Goal: Information Seeking & Learning: Learn about a topic

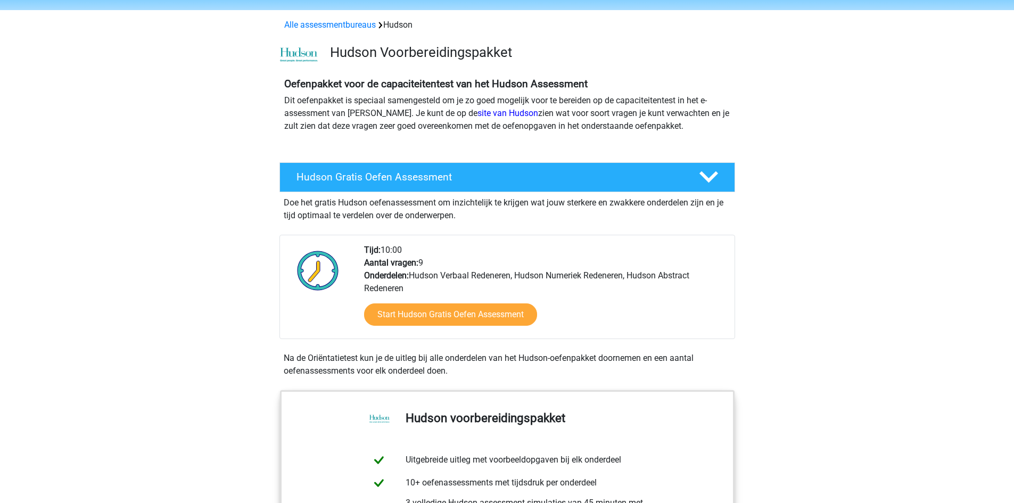
scroll to position [53, 0]
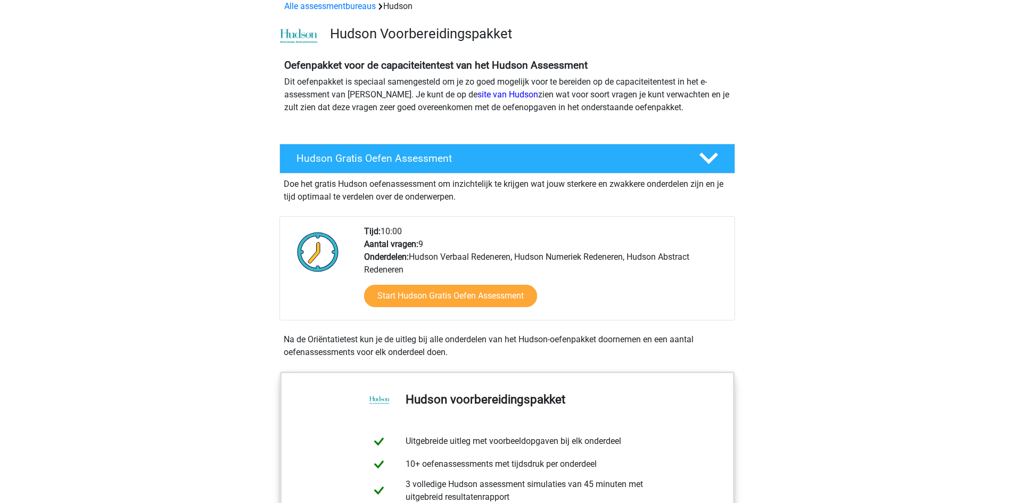
drag, startPoint x: 370, startPoint y: 240, endPoint x: 563, endPoint y: 263, distance: 194.1
click at [563, 263] on div "Tijd: 10:00 Aantal vragen: 9 Onderdelen: Hudson Verbaal Redeneren, Hudson Numer…" at bounding box center [545, 272] width 378 height 95
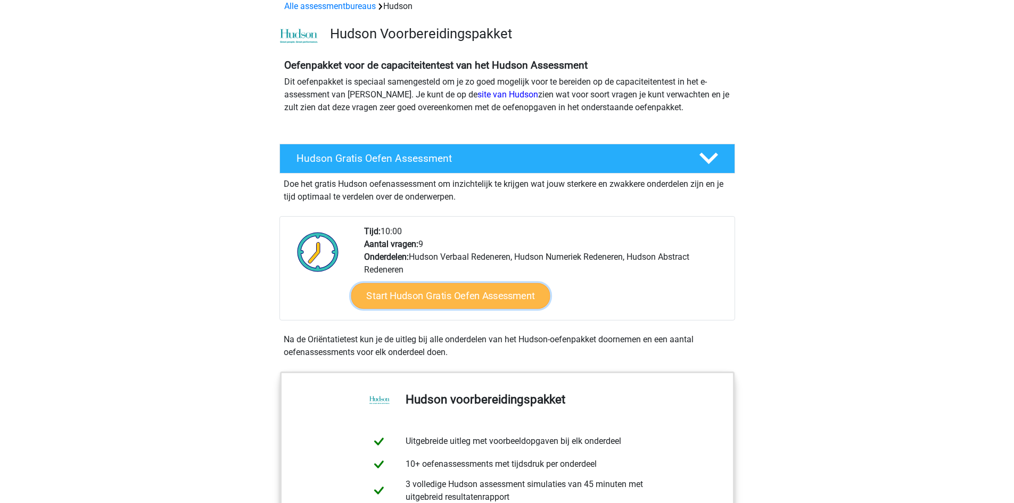
click at [492, 292] on link "Start Hudson Gratis Oefen Assessment" at bounding box center [450, 296] width 199 height 26
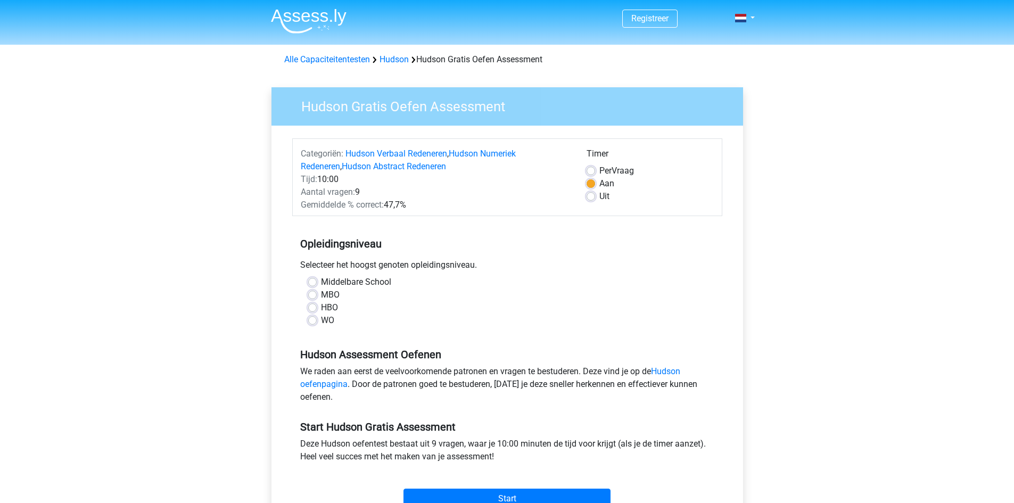
drag, startPoint x: 317, startPoint y: 193, endPoint x: 441, endPoint y: 213, distance: 125.7
click at [441, 213] on div "Categoriën: Hudson Verbaal Redeneren , Hudson Numeriek Redeneren , Hudson Abstr…" at bounding box center [507, 177] width 430 height 78
click at [441, 225] on div "Opleidingsniveau Selecteer het hoogst genoten opleidingsniveau. Middelbare Scho…" at bounding box center [507, 277] width 430 height 115
click at [321, 292] on label "MBO" at bounding box center [330, 295] width 19 height 13
click at [313, 292] on input "MBO" at bounding box center [312, 294] width 9 height 11
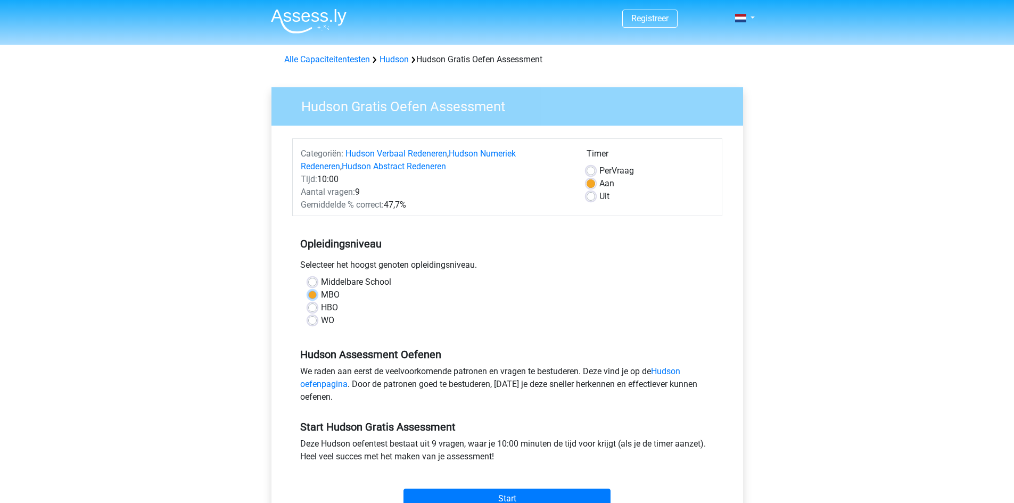
radio input "true"
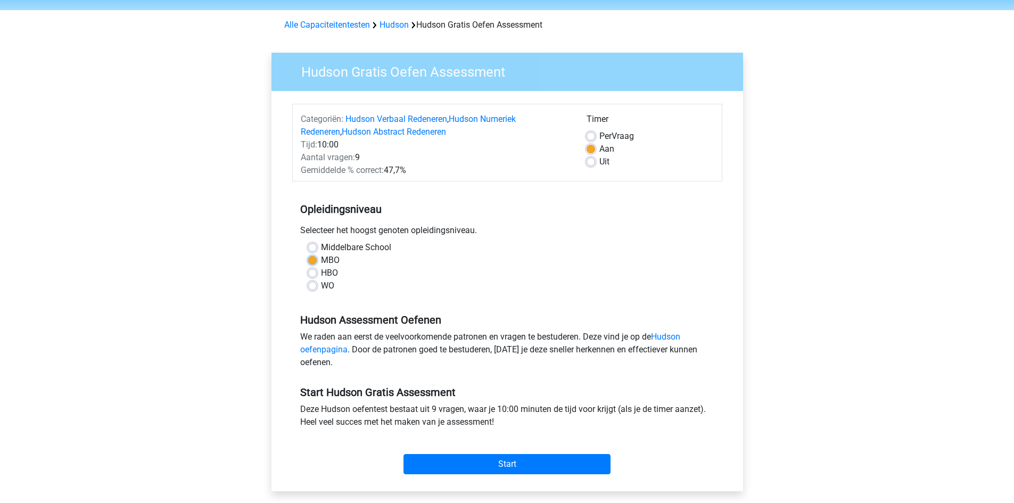
scroll to position [53, 0]
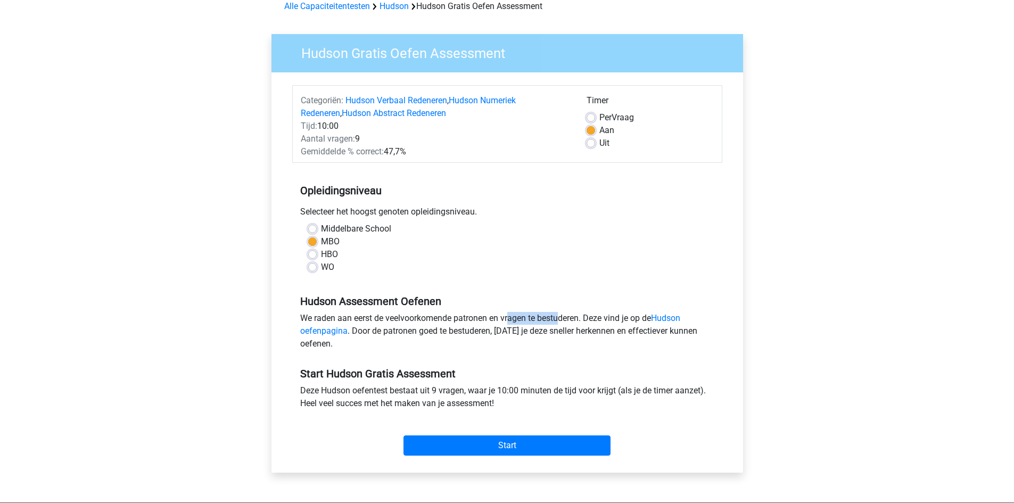
drag, startPoint x: 454, startPoint y: 320, endPoint x: 504, endPoint y: 317, distance: 50.6
click at [504, 317] on div "We raden aan eerst de veelvoorkomende patronen en vragen te bestuderen. Deze vi…" at bounding box center [507, 333] width 430 height 43
click at [528, 450] on input "Start" at bounding box center [506, 445] width 207 height 20
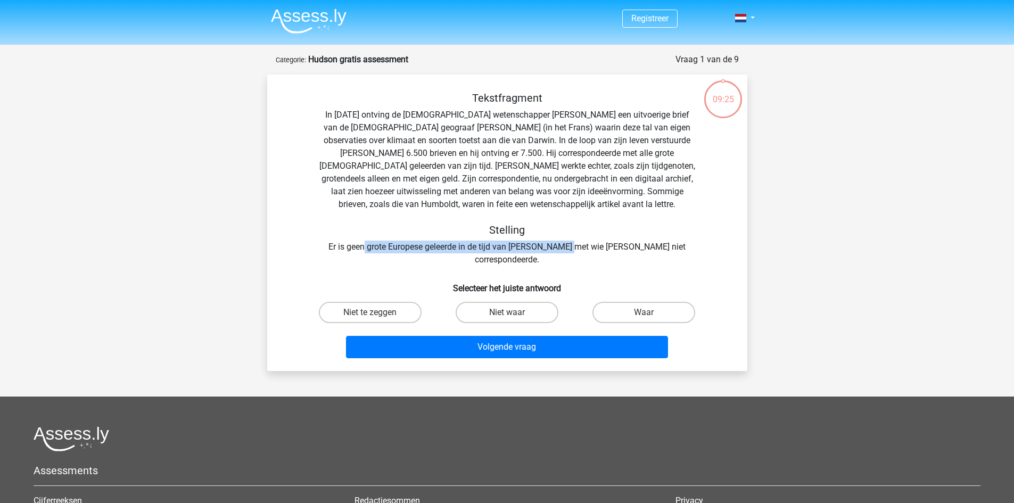
drag, startPoint x: 366, startPoint y: 248, endPoint x: 570, endPoint y: 249, distance: 203.9
click at [570, 249] on div "Tekstfragment In 1839 ontving de Engelse wetenschapper Charles Darwin een uitvo…" at bounding box center [507, 179] width 446 height 175
click at [643, 302] on label "Waar" at bounding box center [643, 312] width 103 height 21
click at [644, 312] on input "Waar" at bounding box center [647, 315] width 7 height 7
radio input "true"
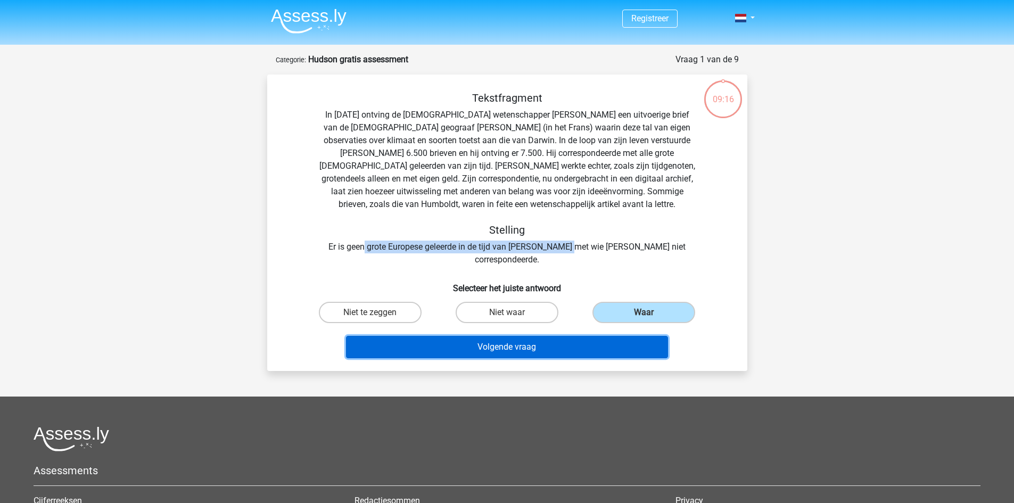
click at [562, 336] on button "Volgende vraag" at bounding box center [507, 347] width 322 height 22
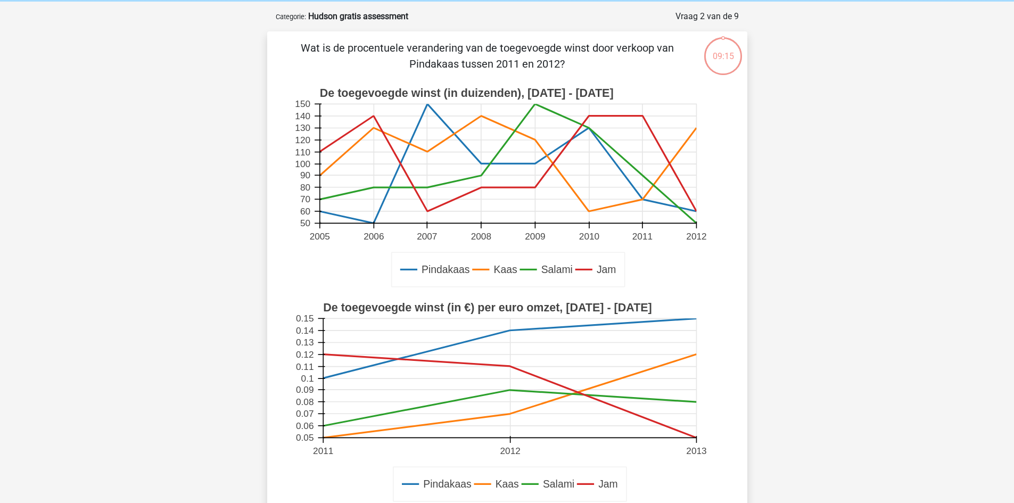
scroll to position [53, 0]
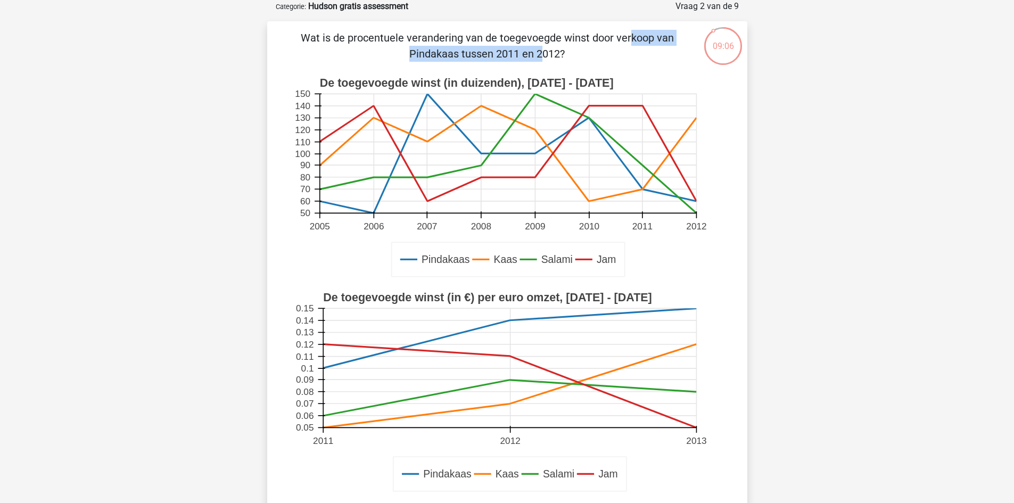
drag, startPoint x: 402, startPoint y: 39, endPoint x: 576, endPoint y: 44, distance: 174.1
click at [576, 44] on p "Wat is de procentuele verandering van de toegevoegde winst door verkoop van Pin…" at bounding box center [487, 46] width 406 height 32
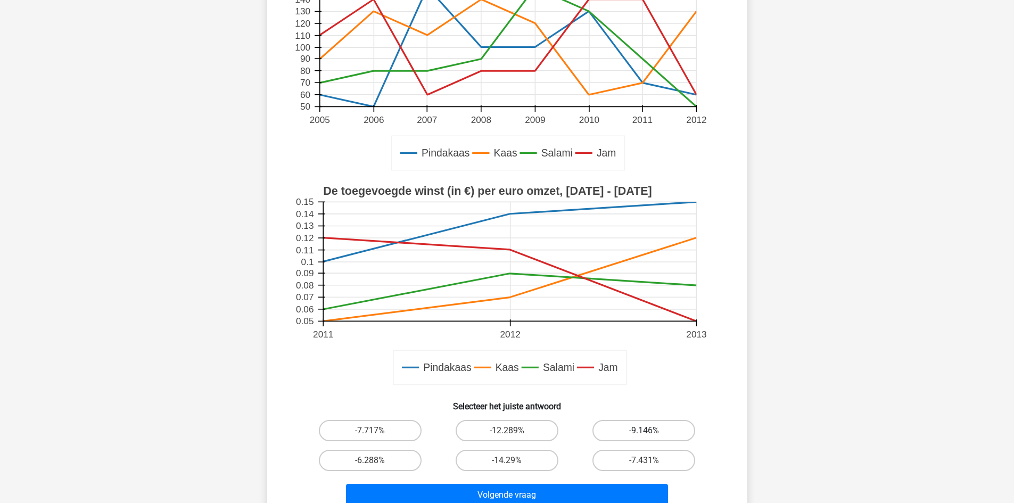
scroll to position [106, 0]
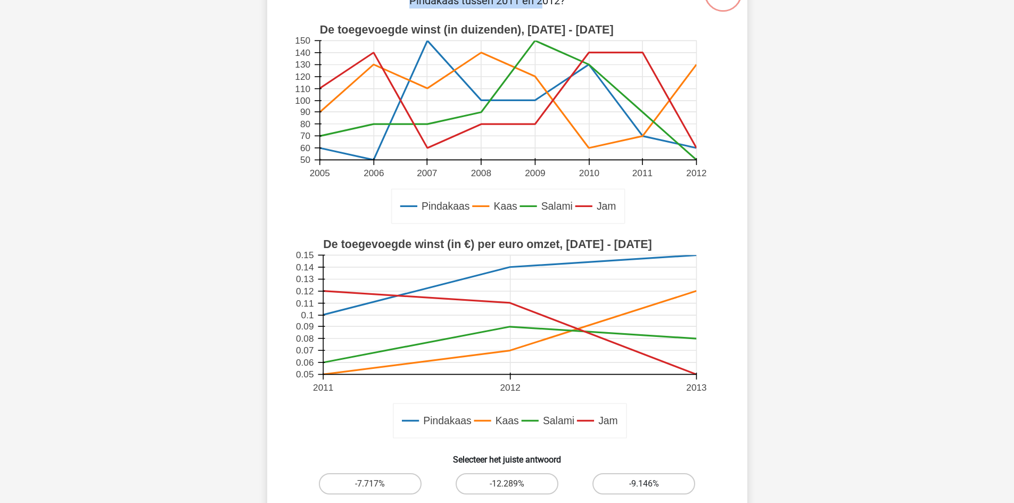
click at [637, 480] on label "-9.146%" at bounding box center [643, 483] width 103 height 21
click at [644, 484] on input "-9.146%" at bounding box center [647, 487] width 7 height 7
radio input "true"
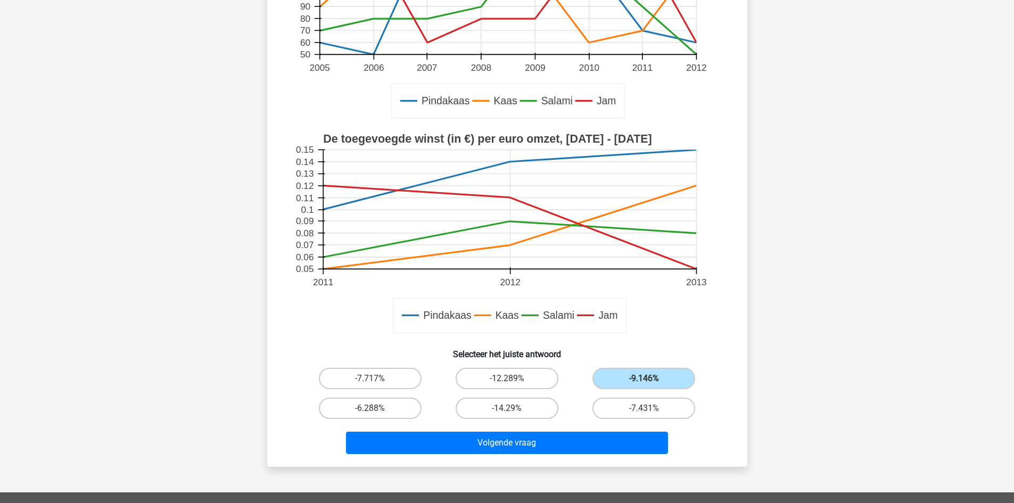
scroll to position [213, 0]
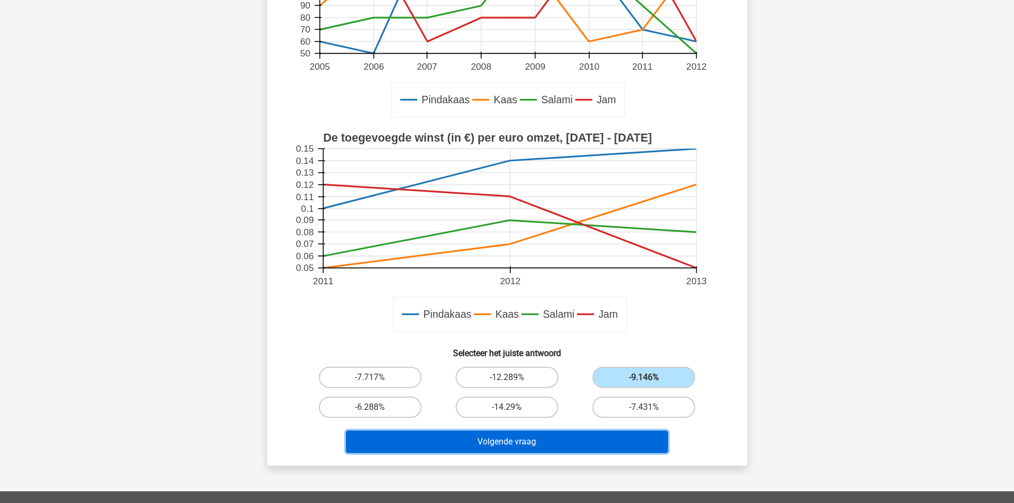
click at [614, 438] on button "Volgende vraag" at bounding box center [507, 442] width 322 height 22
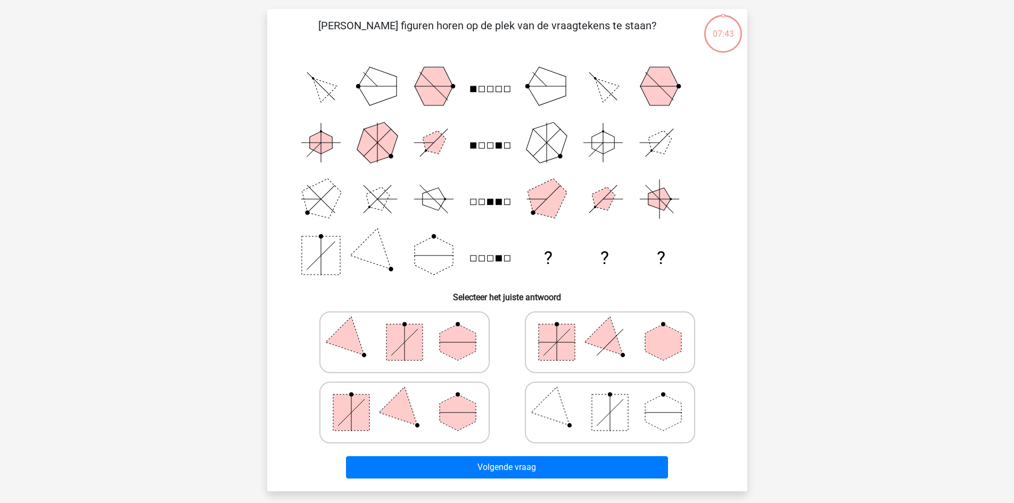
scroll to position [53, 0]
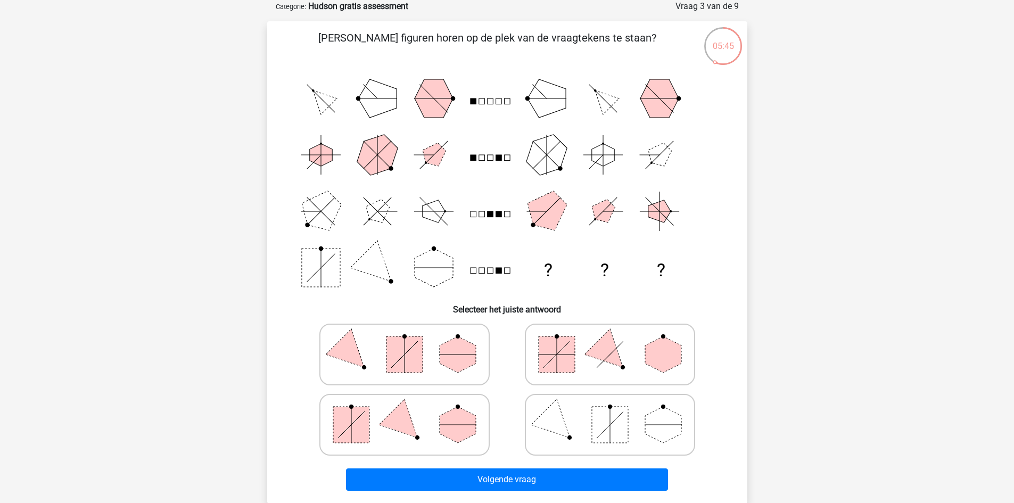
click at [450, 360] on polygon at bounding box center [458, 354] width 36 height 36
click at [411, 341] on input "radio" at bounding box center [408, 337] width 7 height 7
radio input "true"
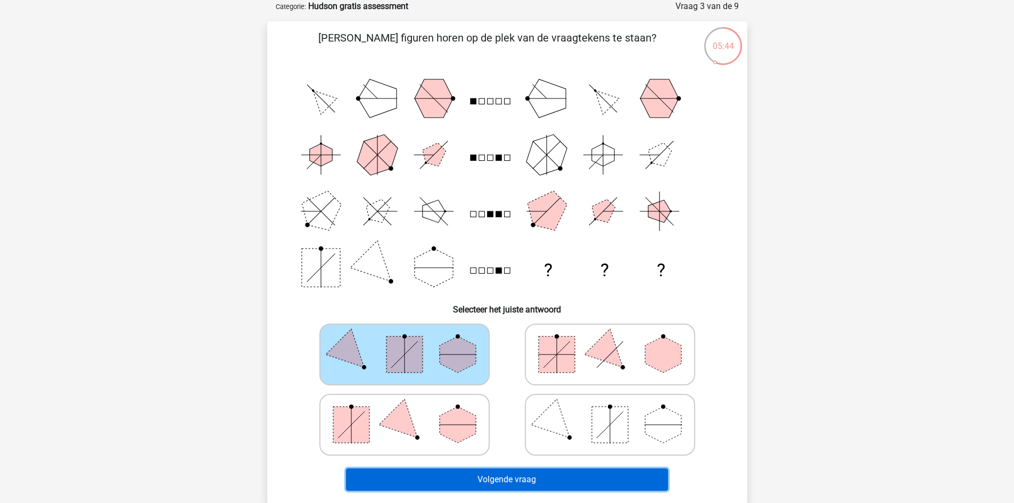
click at [576, 480] on button "Volgende vraag" at bounding box center [507, 479] width 322 height 22
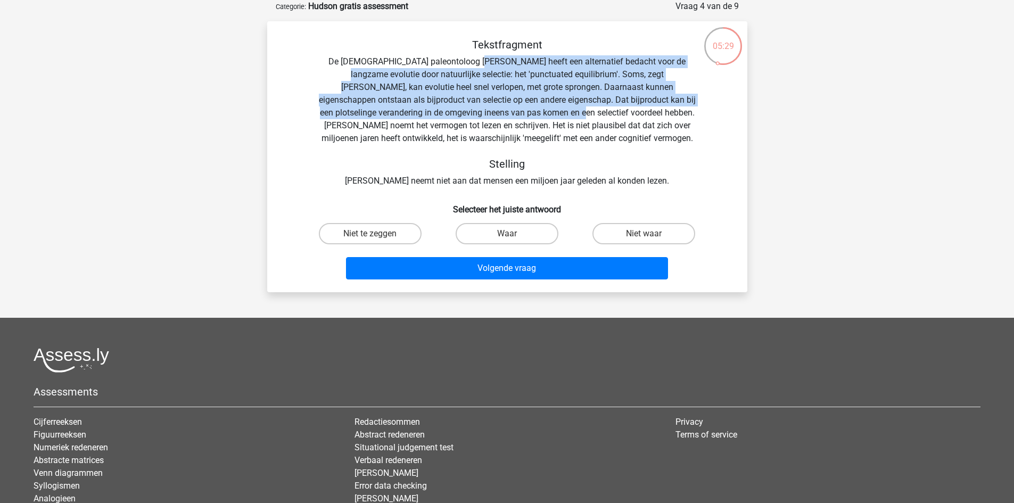
drag, startPoint x: 474, startPoint y: 65, endPoint x: 502, endPoint y: 107, distance: 50.6
click at [502, 107] on div "Tekstfragment De Amerikaanse paleontoloog Stephen Jay Gould heeft een alternati…" at bounding box center [507, 112] width 446 height 149
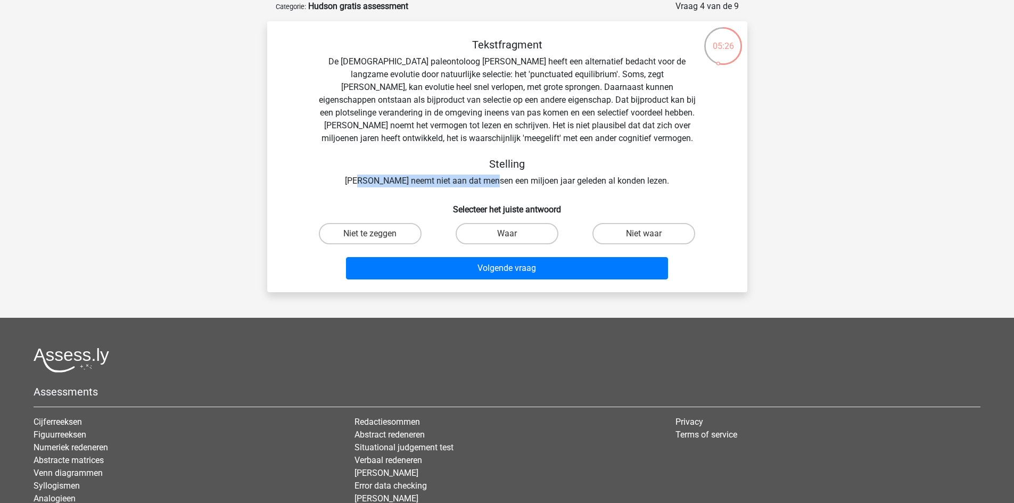
drag, startPoint x: 380, startPoint y: 184, endPoint x: 512, endPoint y: 176, distance: 132.3
click at [512, 176] on div "Tekstfragment De Amerikaanse paleontoloog Stephen Jay Gould heeft een alternati…" at bounding box center [507, 112] width 446 height 149
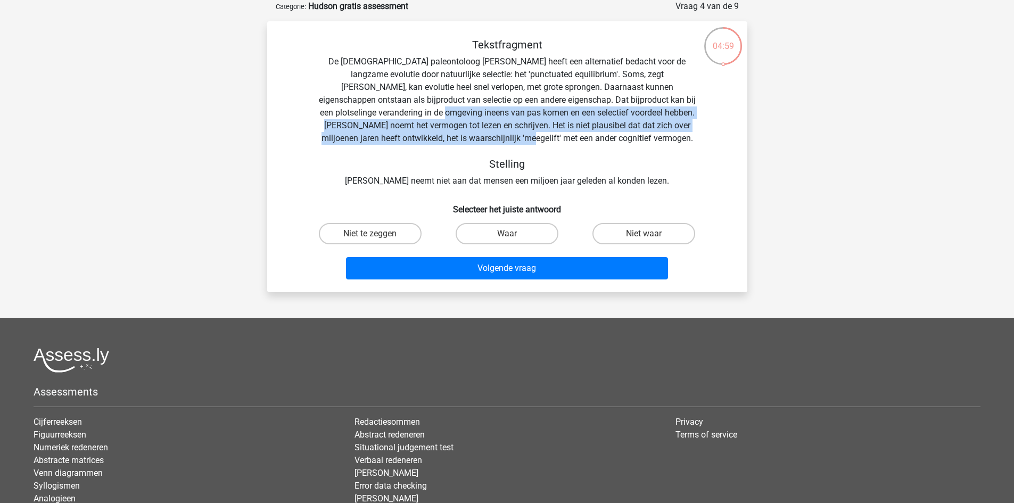
drag, startPoint x: 374, startPoint y: 116, endPoint x: 530, endPoint y: 140, distance: 157.3
click at [530, 140] on div "Tekstfragment De Amerikaanse paleontoloog Stephen Jay Gould heeft een alternati…" at bounding box center [507, 112] width 446 height 149
click at [391, 240] on label "Niet te zeggen" at bounding box center [370, 233] width 103 height 21
click at [377, 240] on input "Niet te zeggen" at bounding box center [373, 237] width 7 height 7
radio input "true"
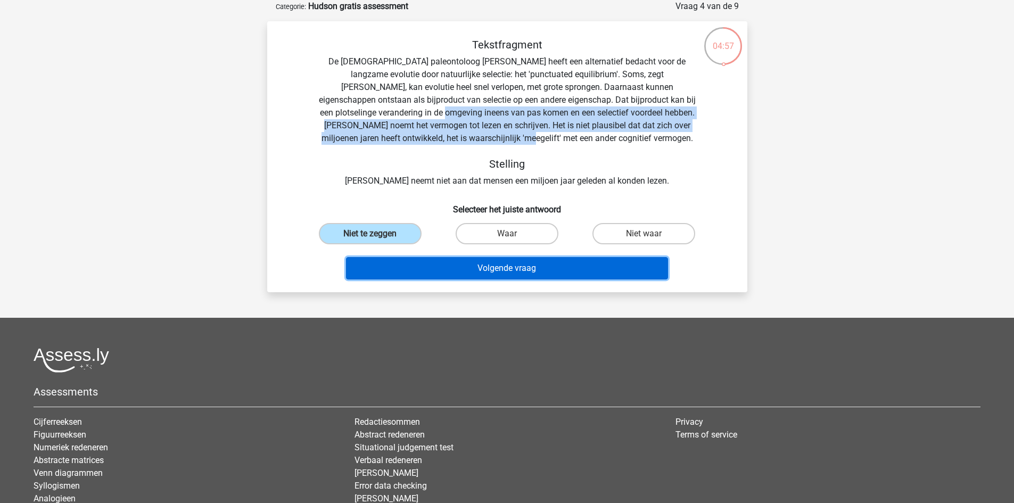
click at [459, 270] on button "Volgende vraag" at bounding box center [507, 268] width 322 height 22
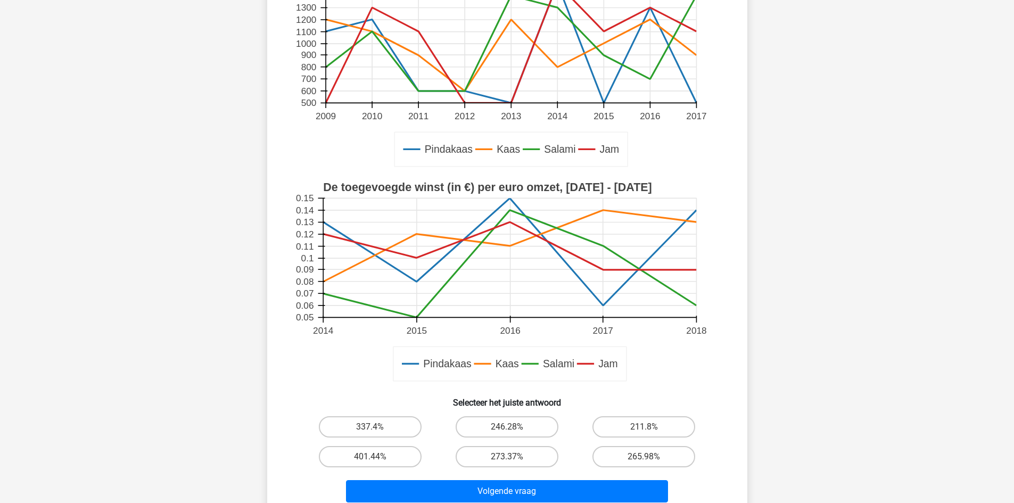
scroll to position [213, 0]
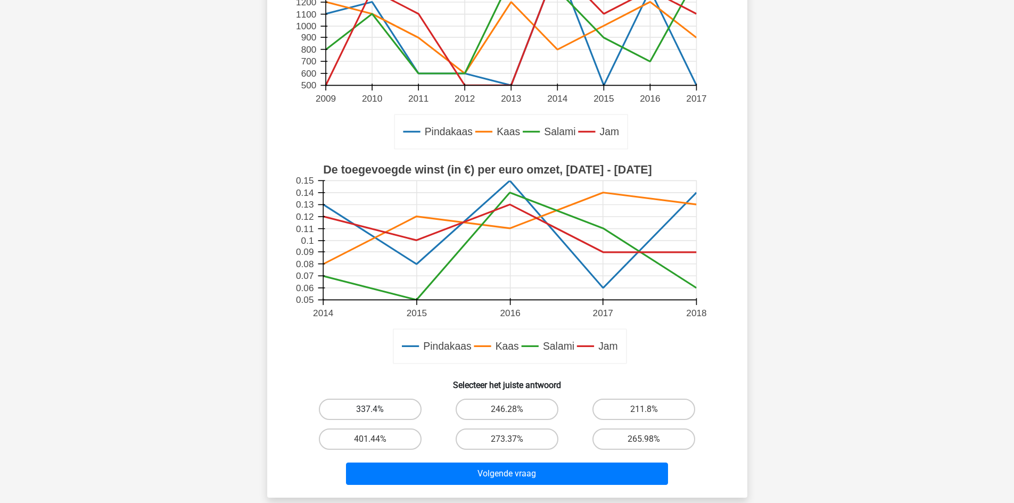
click at [392, 419] on label "337.4%" at bounding box center [370, 409] width 103 height 21
click at [377, 416] on input "337.4%" at bounding box center [373, 412] width 7 height 7
radio input "true"
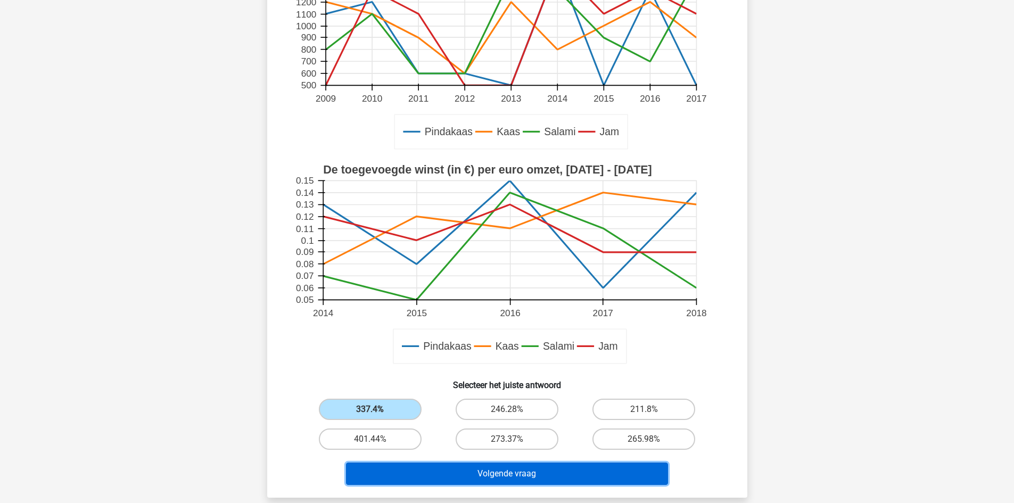
click at [433, 467] on button "Volgende vraag" at bounding box center [507, 474] width 322 height 22
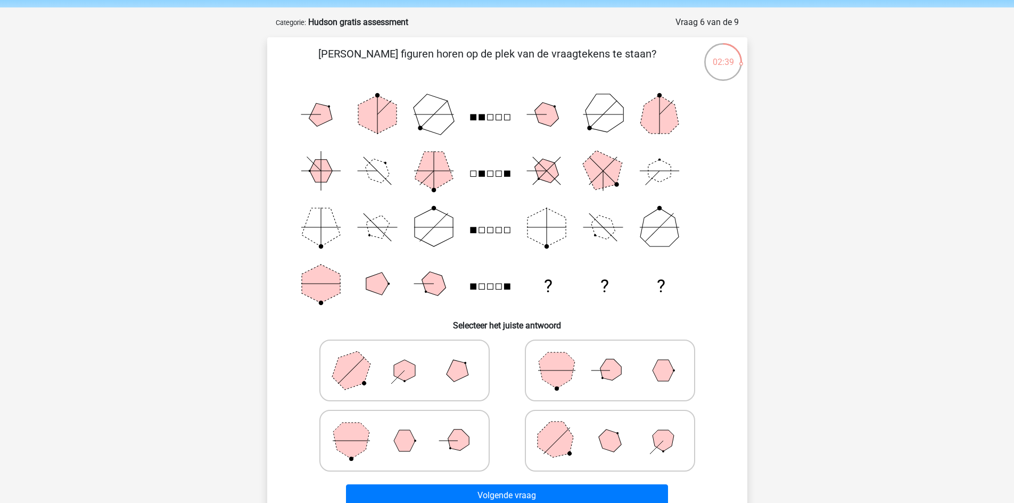
scroll to position [53, 0]
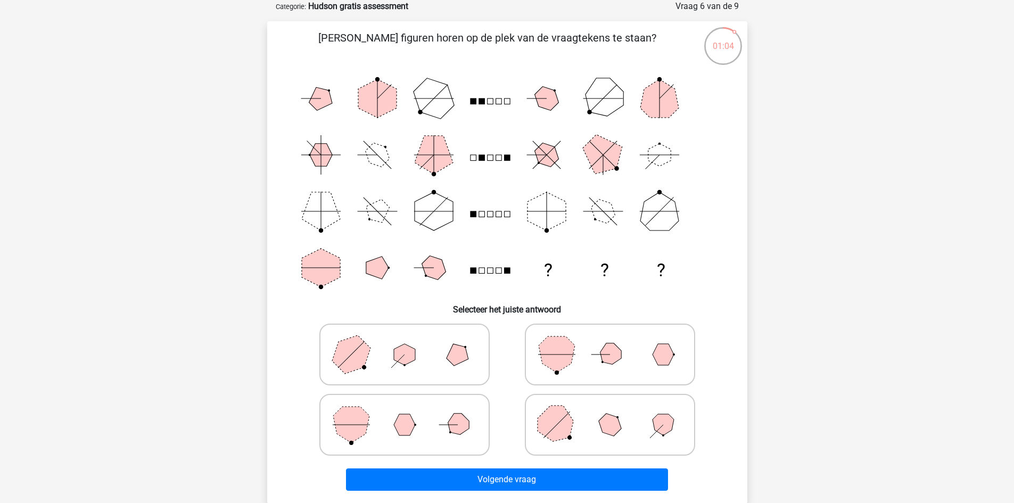
click at [424, 422] on icon at bounding box center [405, 424] width 160 height 53
click at [411, 411] on input "radio" at bounding box center [408, 408] width 7 height 7
radio input "true"
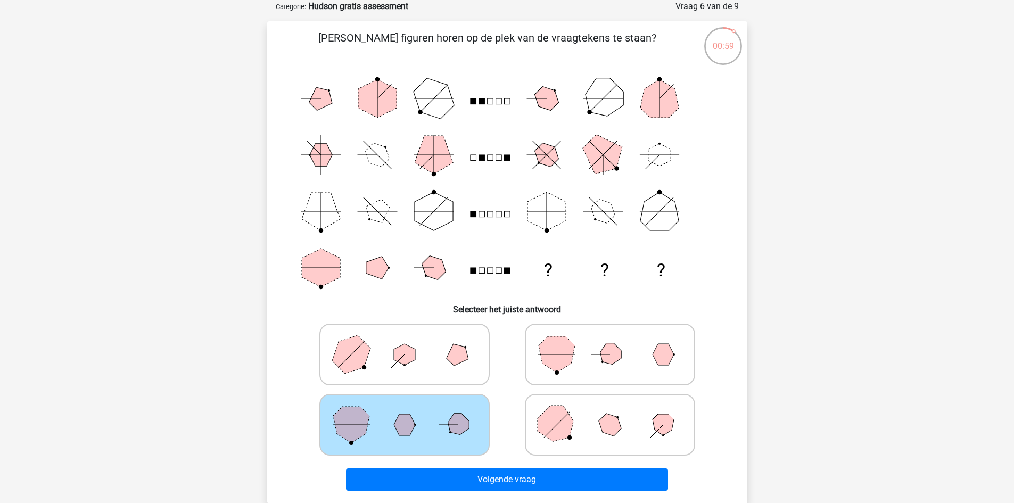
click at [546, 424] on polygon at bounding box center [556, 424] width 51 height 51
click at [610, 411] on input "radio" at bounding box center [613, 408] width 7 height 7
radio input "true"
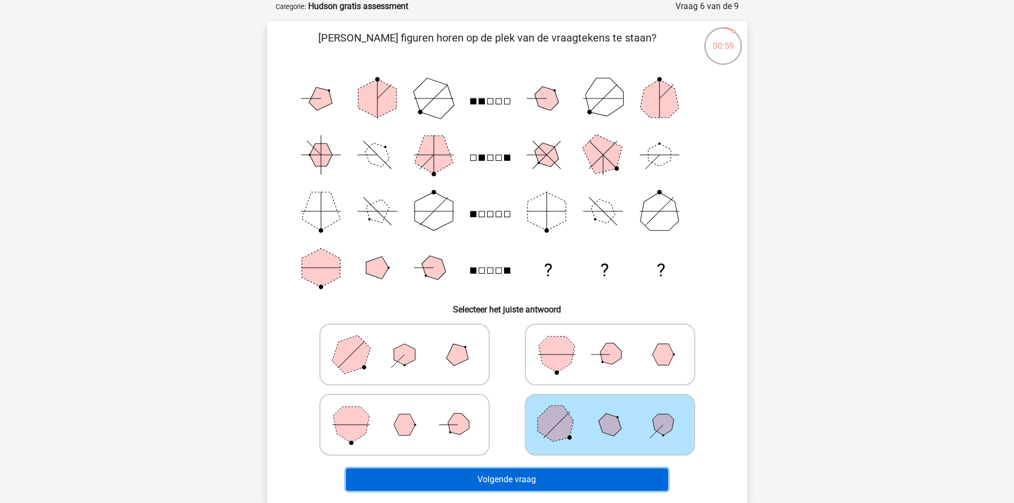
click at [563, 480] on button "Volgende vraag" at bounding box center [507, 479] width 322 height 22
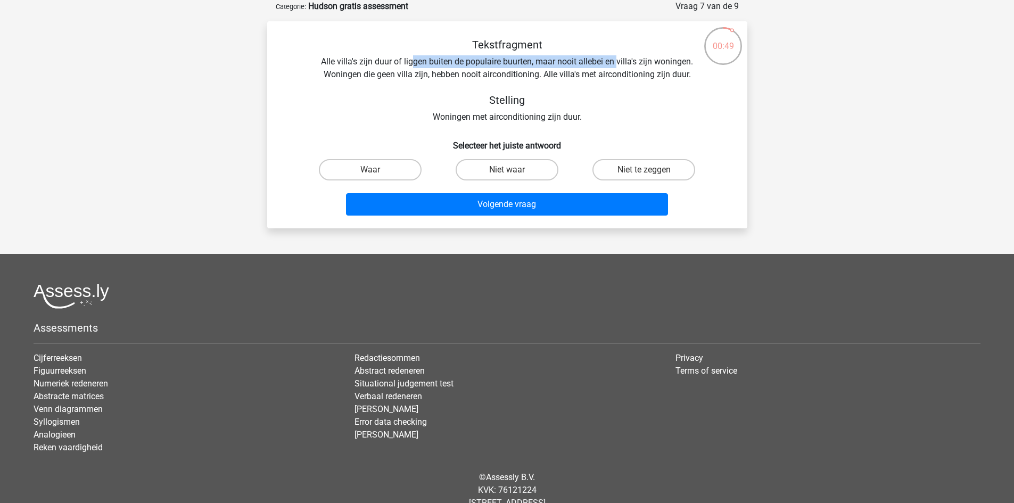
drag, startPoint x: 435, startPoint y: 62, endPoint x: 617, endPoint y: 64, distance: 182.1
click at [617, 64] on div "Tekstfragment Alle villa's zijn duur of liggen buiten de populaire buurten, maa…" at bounding box center [507, 80] width 446 height 85
drag, startPoint x: 435, startPoint y: 72, endPoint x: 481, endPoint y: 70, distance: 46.3
click at [481, 70] on div "Tekstfragment Alle villa's zijn duur of liggen buiten de populaire buurten, maa…" at bounding box center [507, 80] width 446 height 85
click at [599, 62] on div "Tekstfragment Alle villa's zijn duur of liggen buiten de populaire buurten, maa…" at bounding box center [507, 80] width 446 height 85
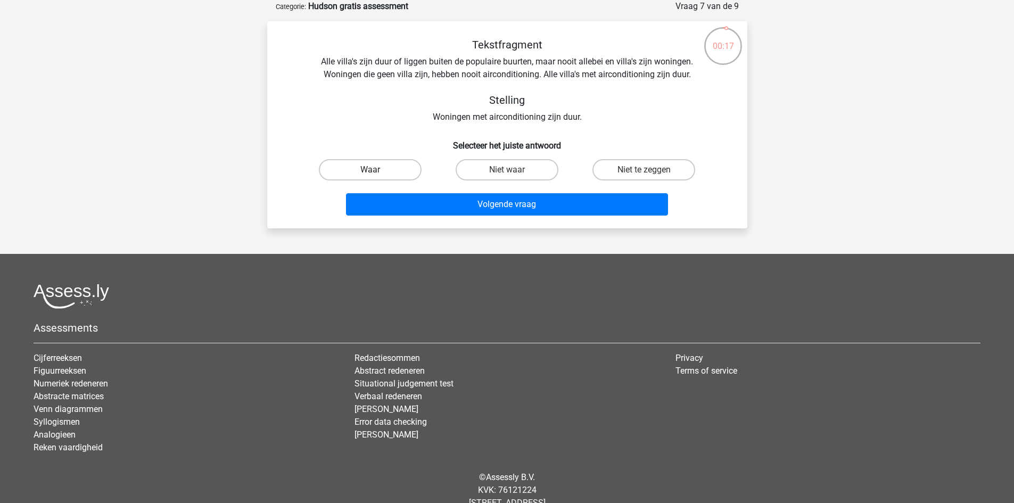
click at [353, 170] on label "Waar" at bounding box center [370, 169] width 103 height 21
click at [370, 170] on input "Waar" at bounding box center [373, 173] width 7 height 7
radio input "true"
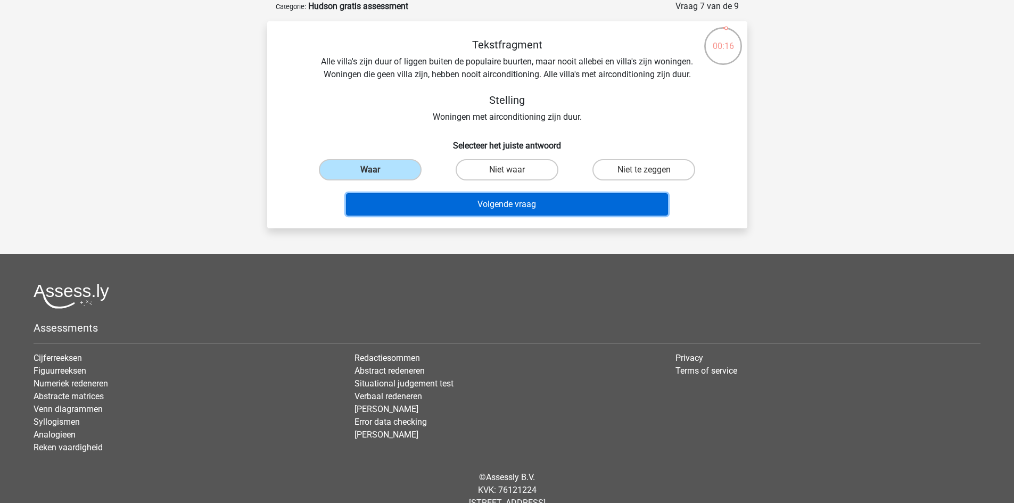
click at [439, 210] on button "Volgende vraag" at bounding box center [507, 204] width 322 height 22
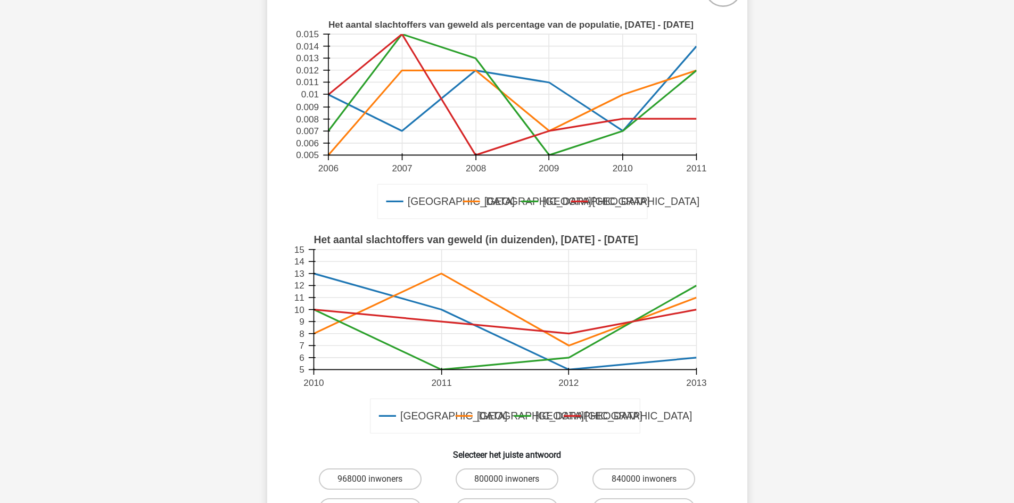
scroll to position [160, 0]
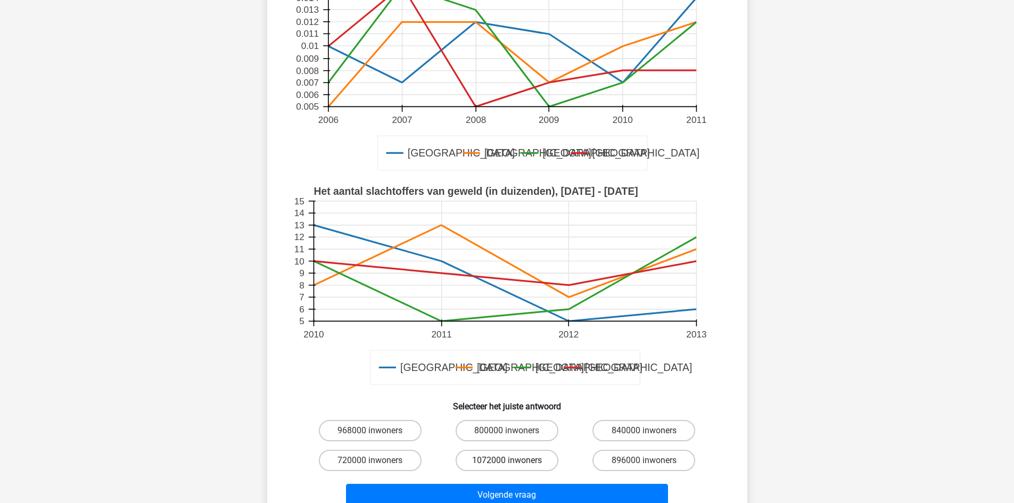
click at [480, 463] on label "1072000 inwoners" at bounding box center [507, 460] width 103 height 21
click at [507, 463] on input "1072000 inwoners" at bounding box center [510, 463] width 7 height 7
radio input "true"
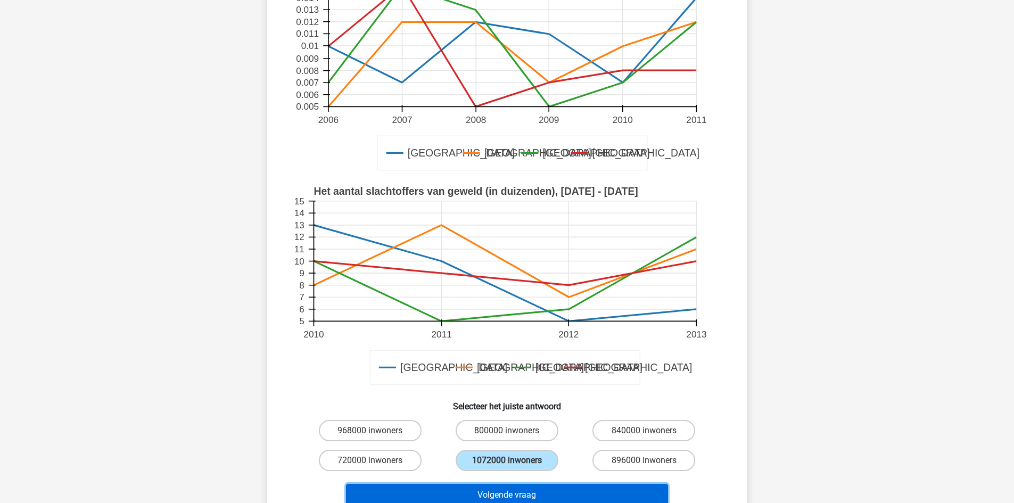
click at [506, 493] on button "Volgende vraag" at bounding box center [507, 495] width 322 height 22
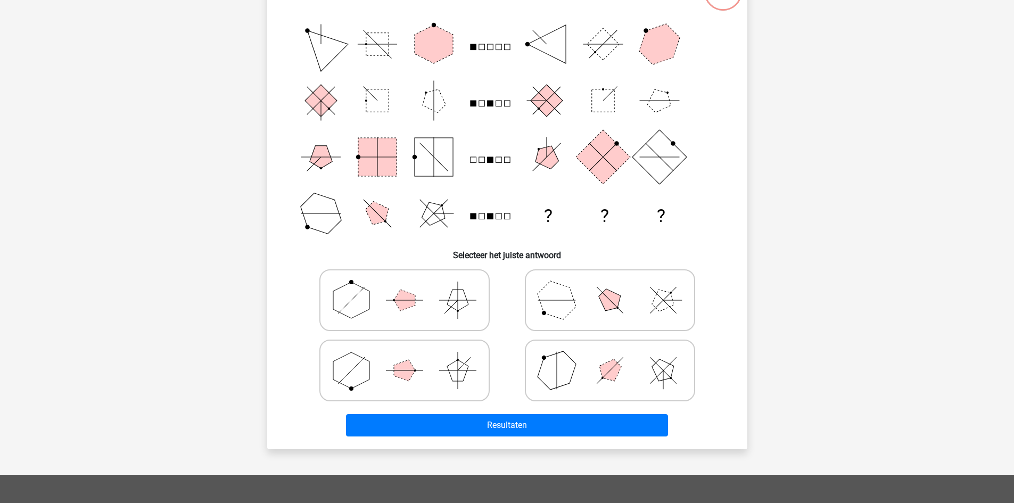
scroll to position [53, 0]
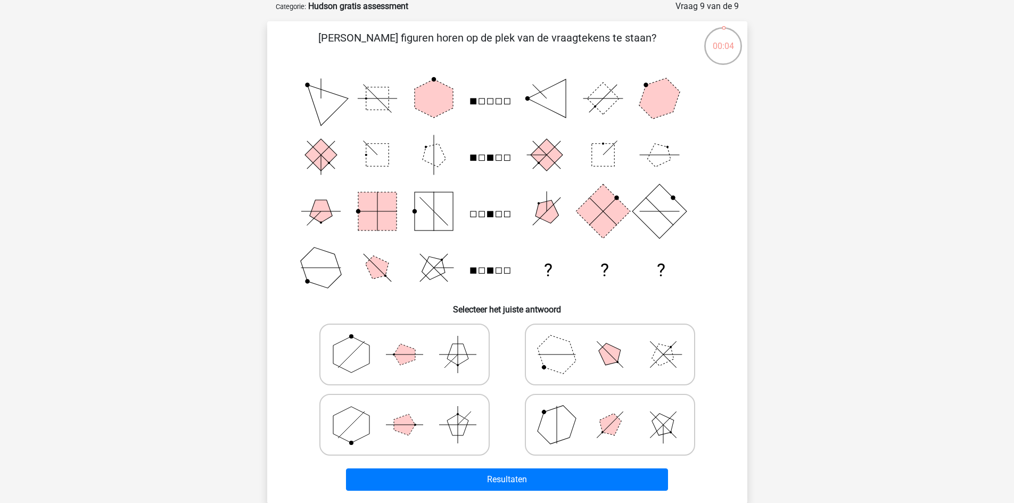
drag, startPoint x: 625, startPoint y: 370, endPoint x: 596, endPoint y: 407, distance: 47.7
click at [625, 369] on icon at bounding box center [610, 354] width 160 height 53
click at [617, 341] on input "radio" at bounding box center [613, 337] width 7 height 7
radio input "true"
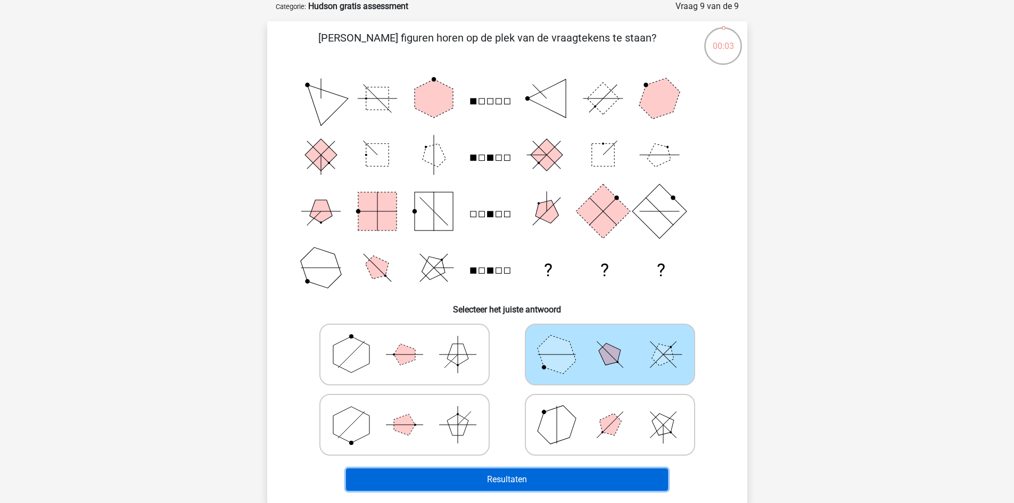
click at [534, 480] on button "Resultaten" at bounding box center [507, 479] width 322 height 22
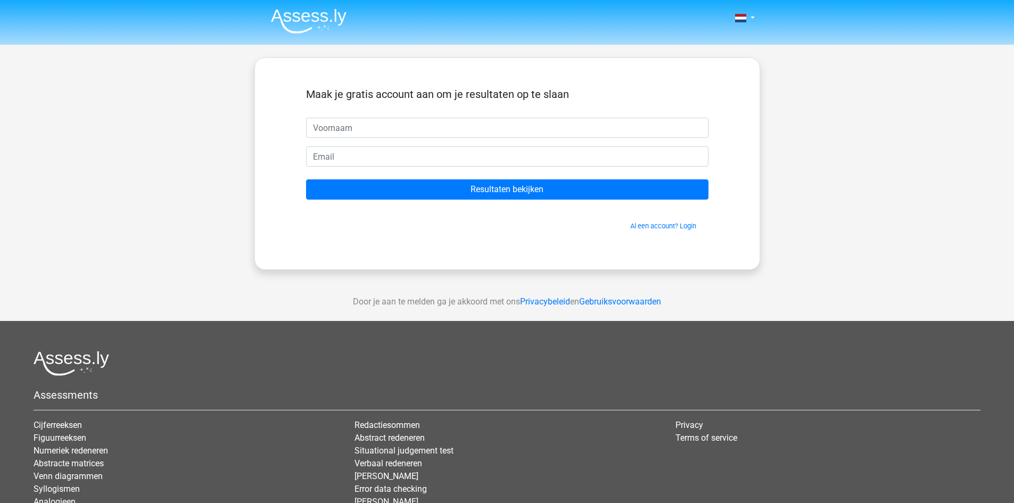
click at [405, 130] on input "text" at bounding box center [507, 128] width 402 height 20
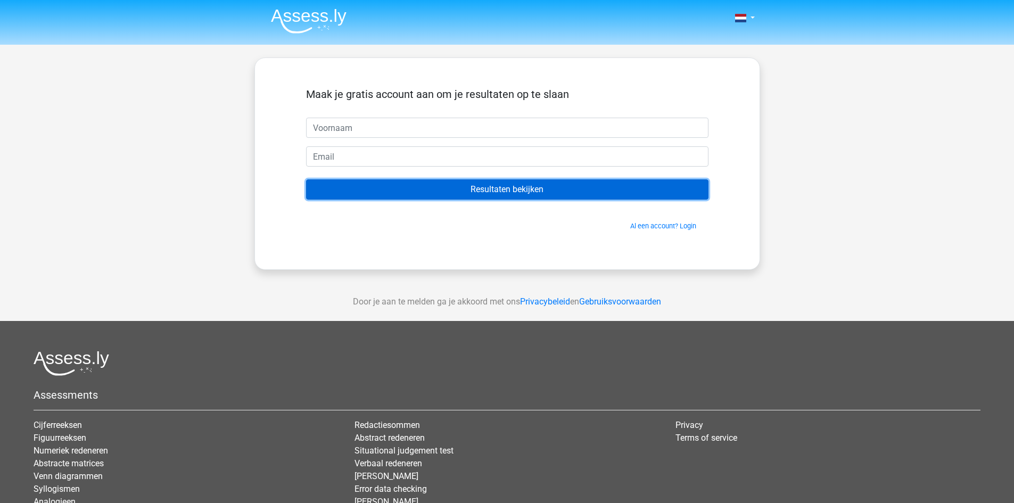
click at [636, 194] on input "Resultaten bekijken" at bounding box center [507, 189] width 402 height 20
click at [524, 184] on input "Resultaten bekijken" at bounding box center [507, 189] width 402 height 20
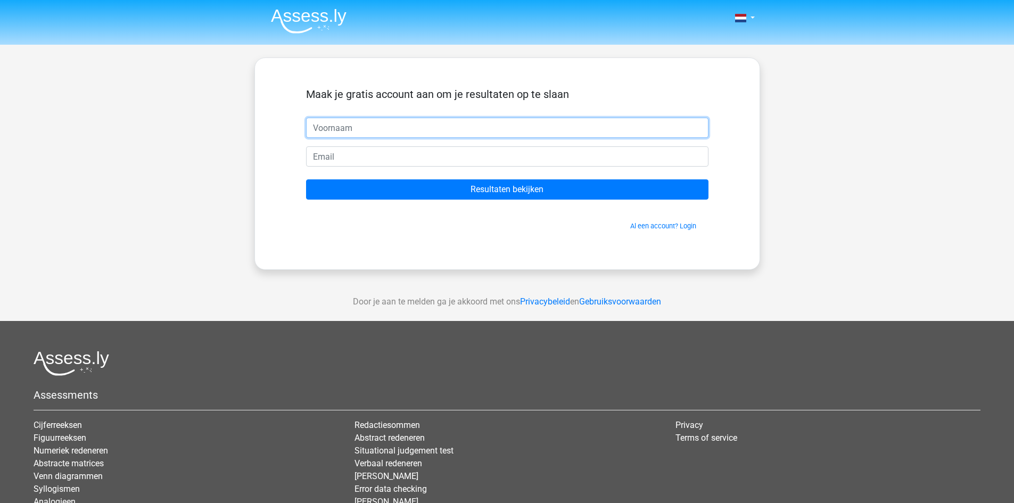
click at [383, 131] on input "text" at bounding box center [507, 128] width 402 height 20
type input "Robbe"
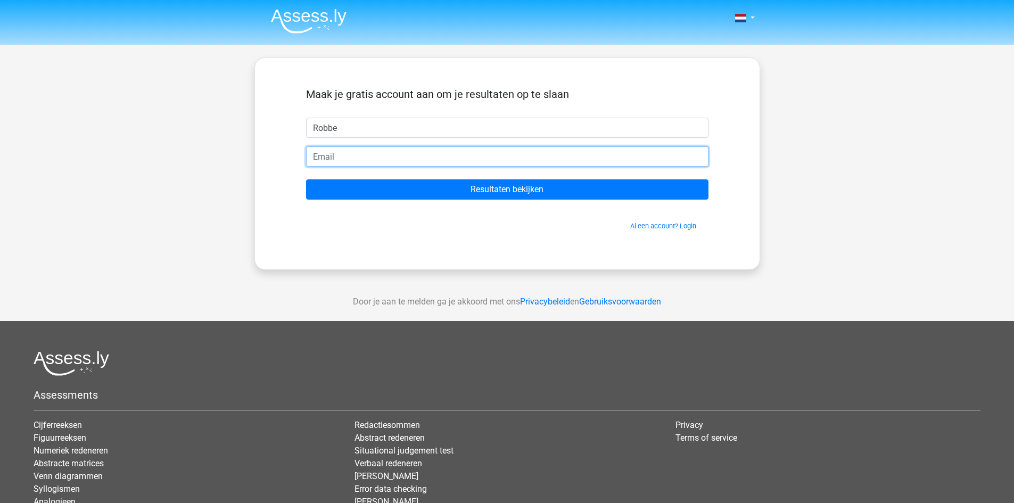
click at [377, 162] on input "email" at bounding box center [507, 156] width 402 height 20
type input "[EMAIL_ADDRESS][DOMAIN_NAME]"
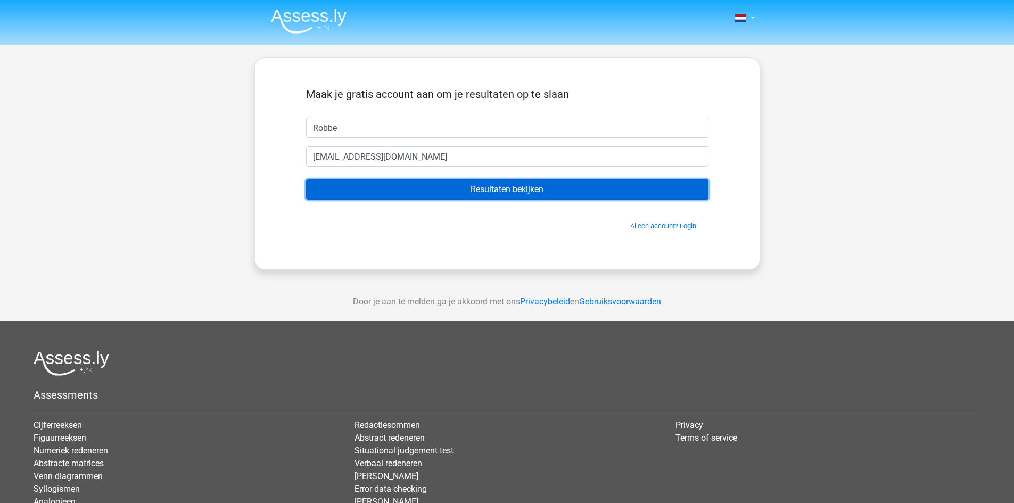
click at [422, 185] on input "Resultaten bekijken" at bounding box center [507, 189] width 402 height 20
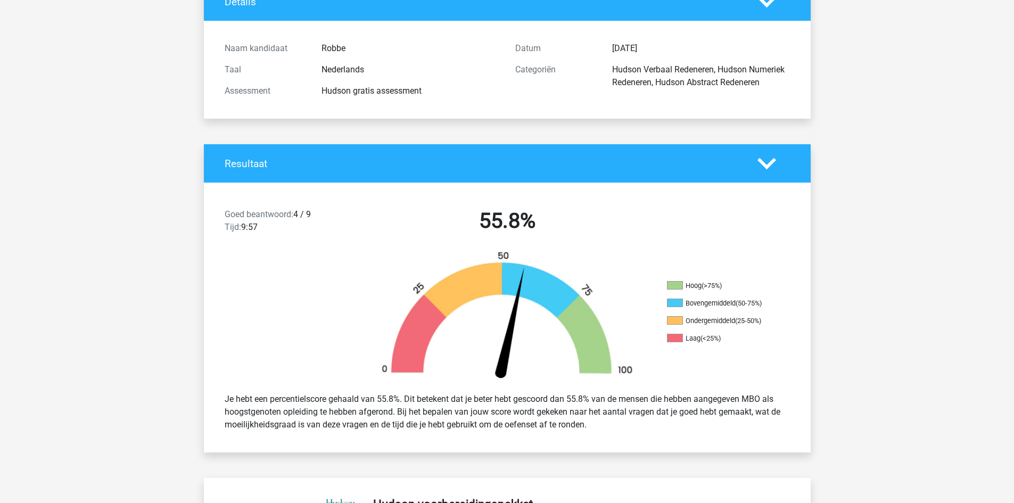
scroll to position [106, 0]
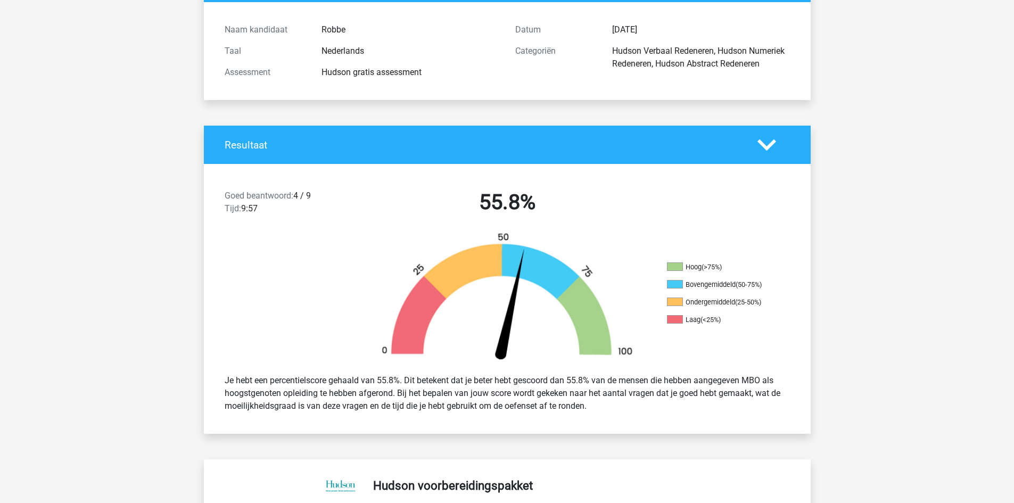
drag, startPoint x: 270, startPoint y: 384, endPoint x: 587, endPoint y: 400, distance: 317.7
click at [587, 400] on div "Je hebt een percentielscore gehaald van 55.8%. Dit betekent dat je beter hebt g…" at bounding box center [507, 393] width 581 height 47
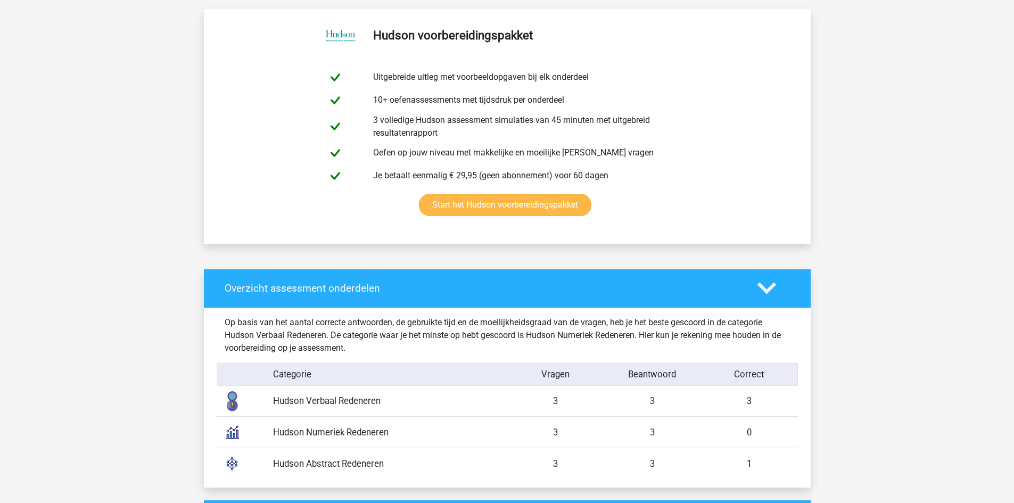
scroll to position [639, 0]
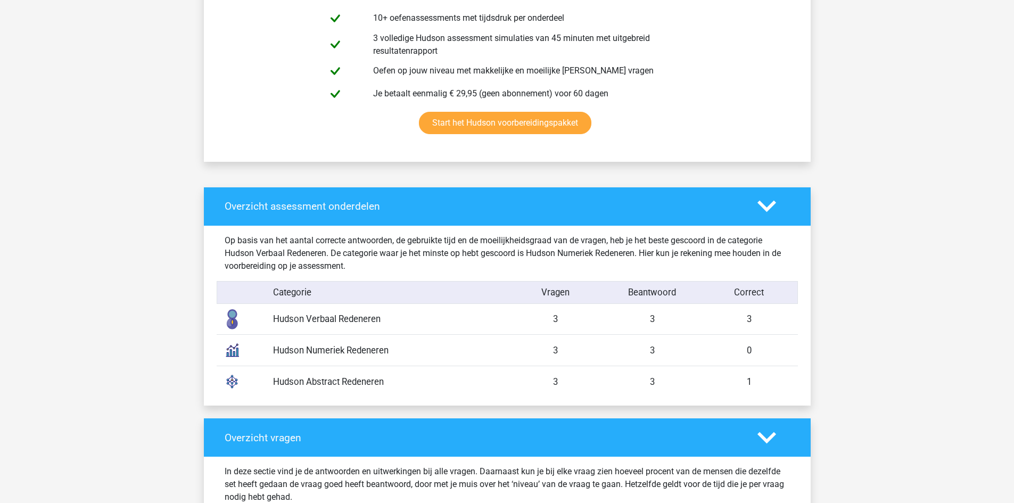
drag, startPoint x: 339, startPoint y: 318, endPoint x: 456, endPoint y: 352, distance: 122.1
click at [456, 352] on div "Op basis van het aantal correcte antwoorden, de gebruikte tijd en de moeilijkhe…" at bounding box center [507, 316] width 565 height 180
click at [456, 352] on div "Hudson Numeriek Redeneren" at bounding box center [386, 350] width 242 height 13
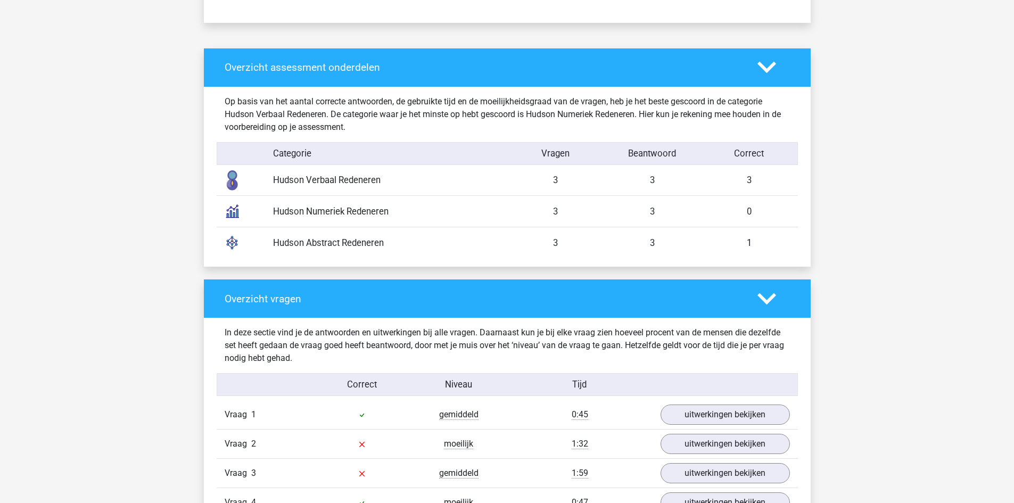
scroll to position [905, 0]
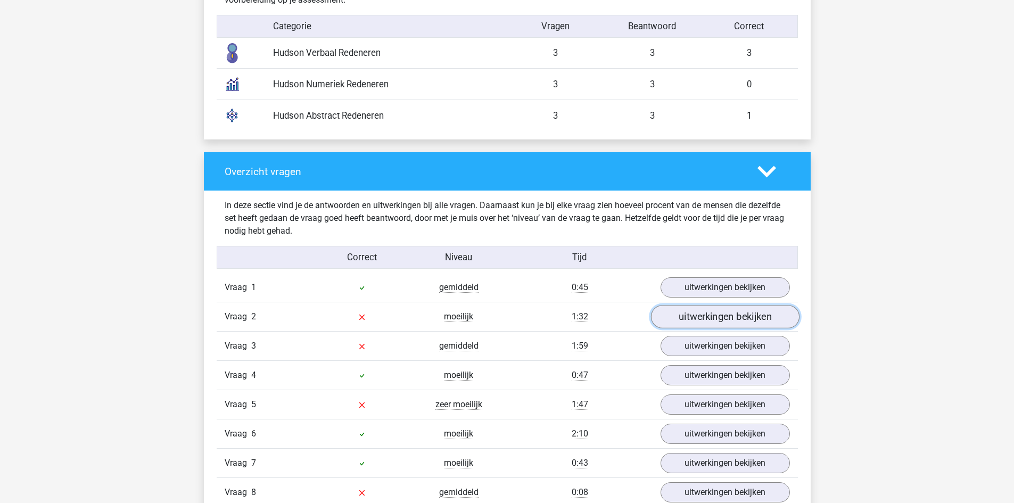
click at [713, 316] on link "uitwerkingen bekijken" at bounding box center [724, 316] width 149 height 23
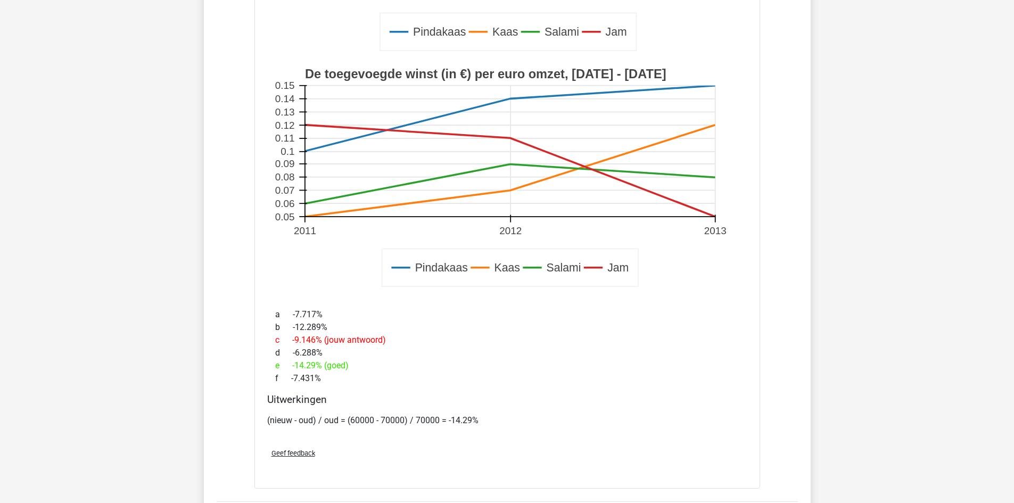
scroll to position [1544, 0]
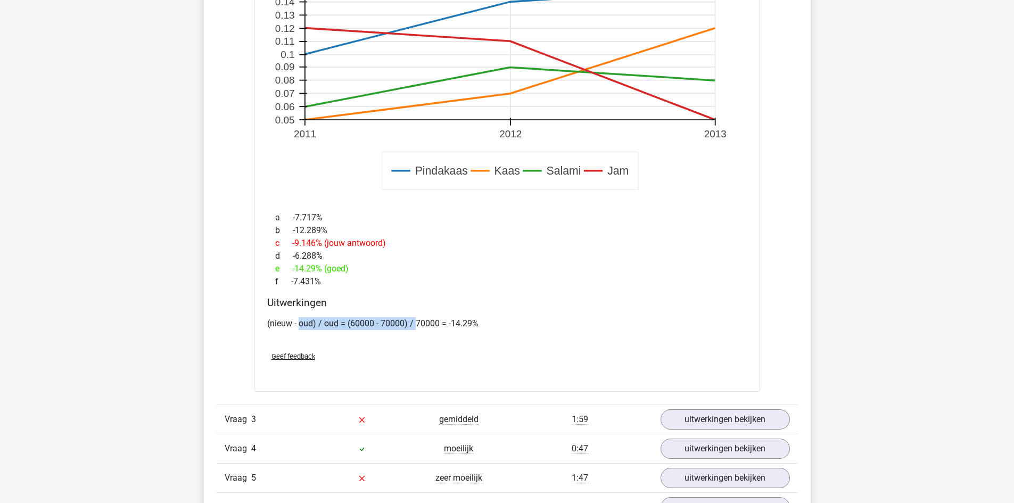
drag, startPoint x: 300, startPoint y: 326, endPoint x: 415, endPoint y: 322, distance: 115.6
click at [415, 322] on p "(nieuw - oud) / oud = (60000 - 70000) / 70000 = -14.29%" at bounding box center [507, 323] width 480 height 13
click at [709, 418] on link "uitwerkingen bekijken" at bounding box center [724, 419] width 149 height 23
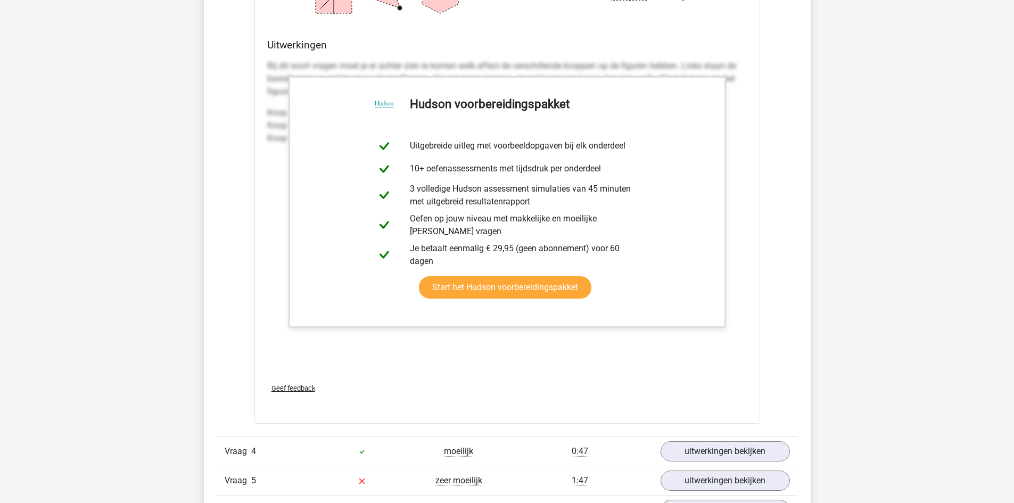
scroll to position [2555, 0]
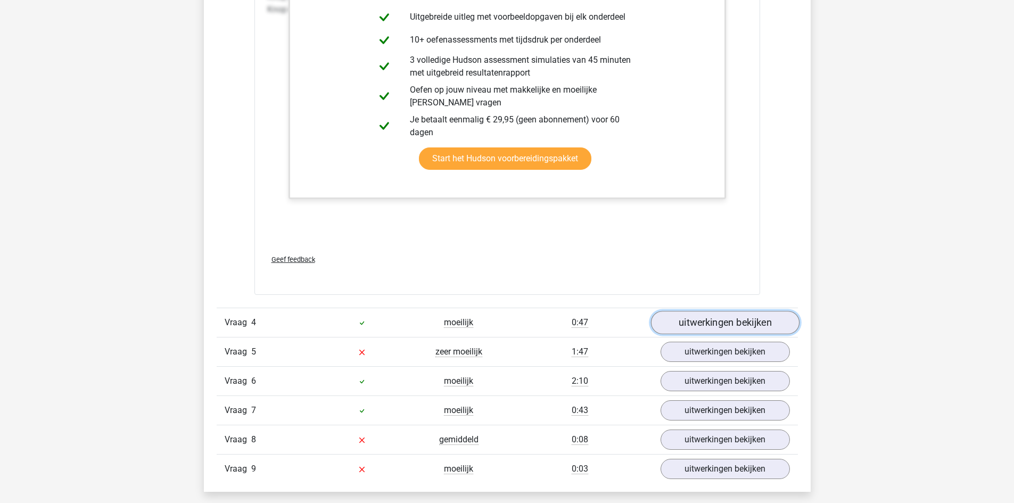
click at [718, 327] on link "uitwerkingen bekijken" at bounding box center [724, 322] width 149 height 23
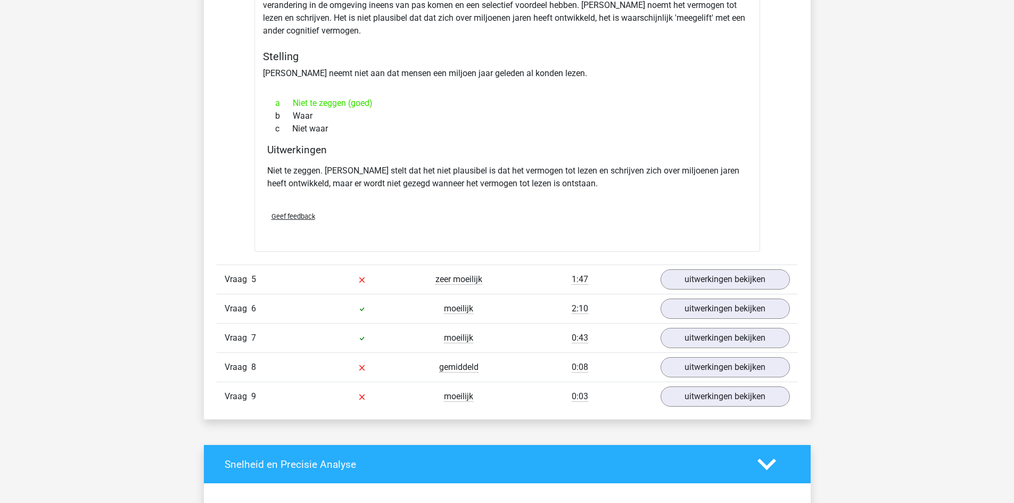
scroll to position [2981, 0]
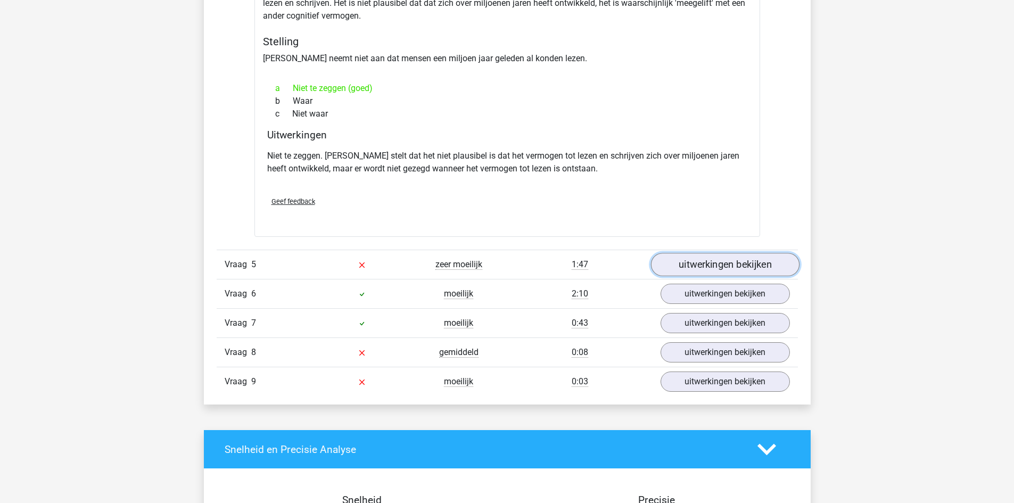
click at [707, 261] on link "uitwerkingen bekijken" at bounding box center [724, 264] width 149 height 23
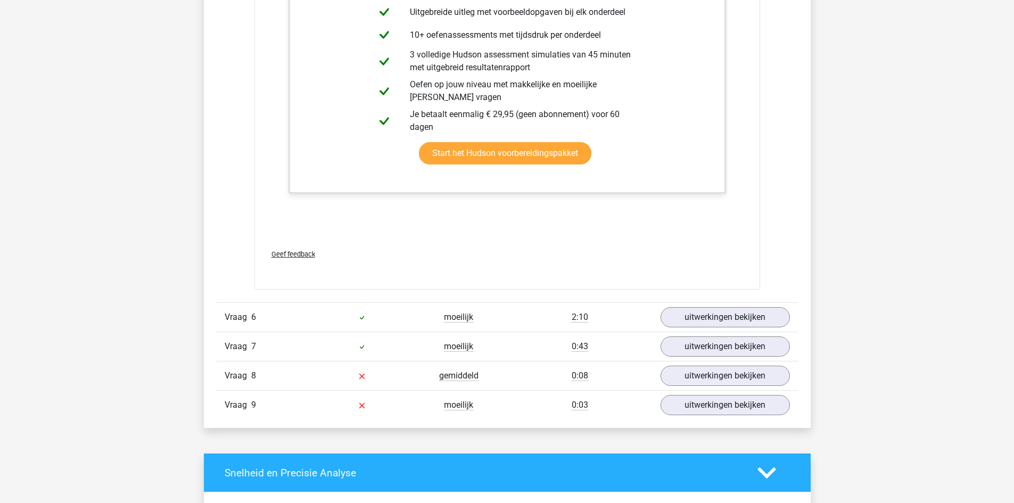
scroll to position [3992, 0]
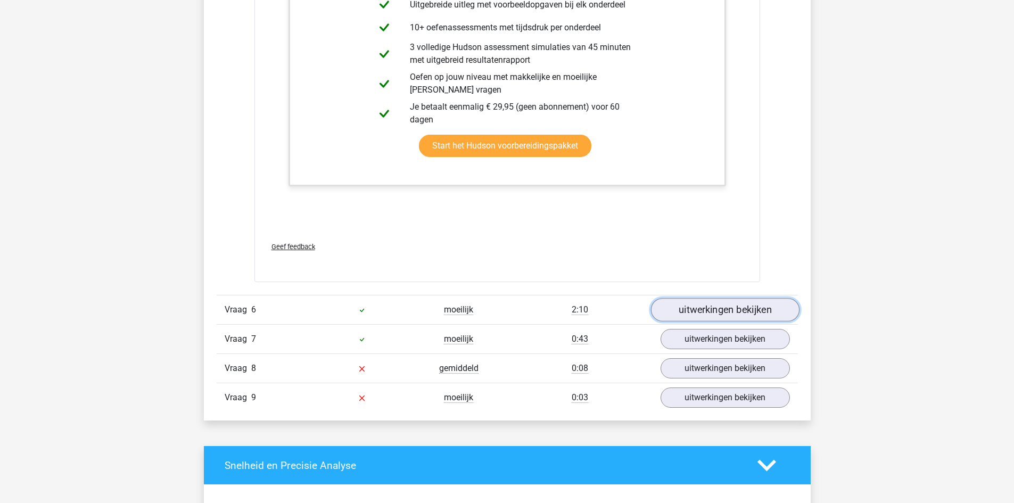
click at [712, 312] on link "uitwerkingen bekijken" at bounding box center [724, 310] width 149 height 23
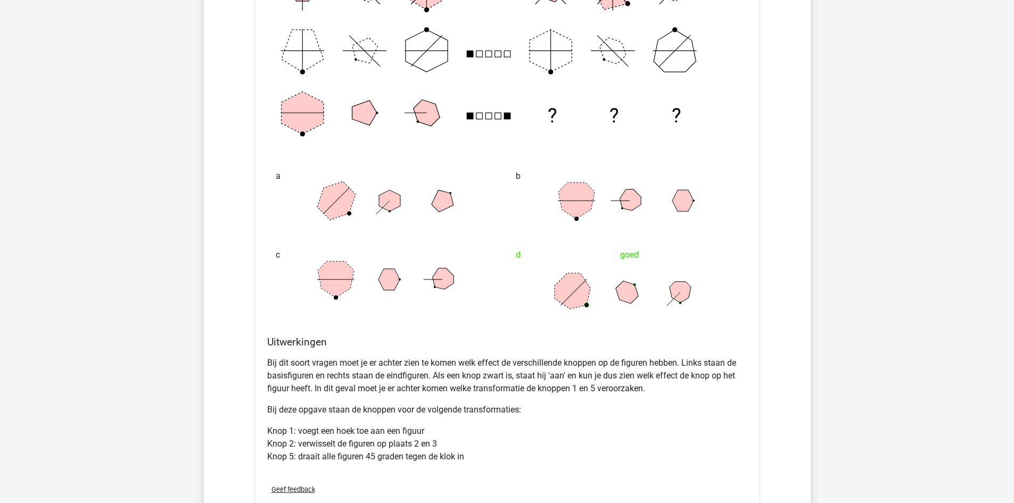
scroll to position [4525, 0]
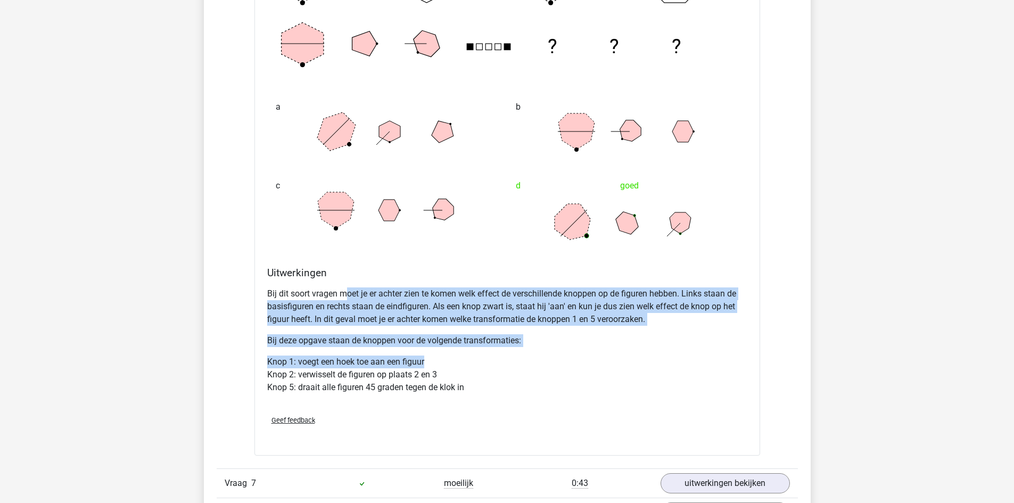
drag, startPoint x: 347, startPoint y: 294, endPoint x: 459, endPoint y: 359, distance: 130.5
click at [459, 359] on div "Bij dit soort vragen moet je er achter zien te komen welk effect de verschillen…" at bounding box center [507, 344] width 480 height 123
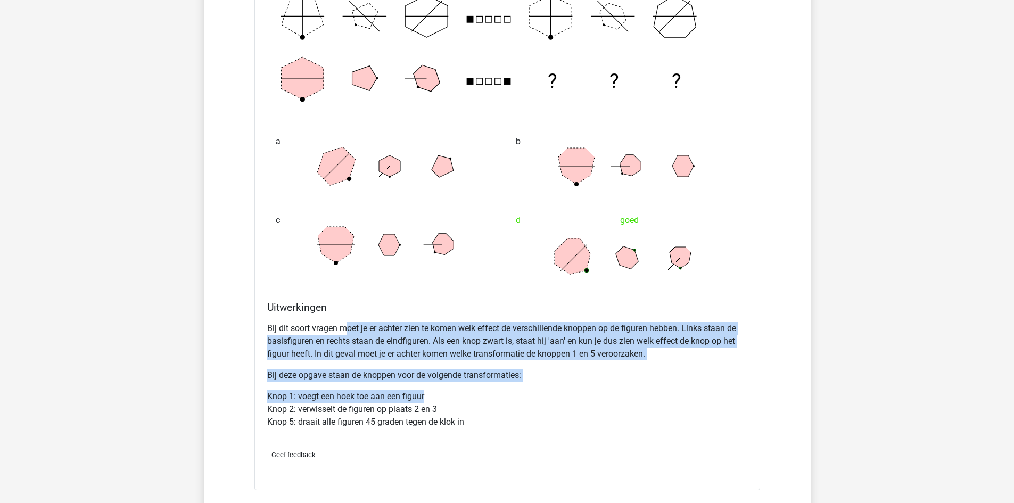
scroll to position [4471, 0]
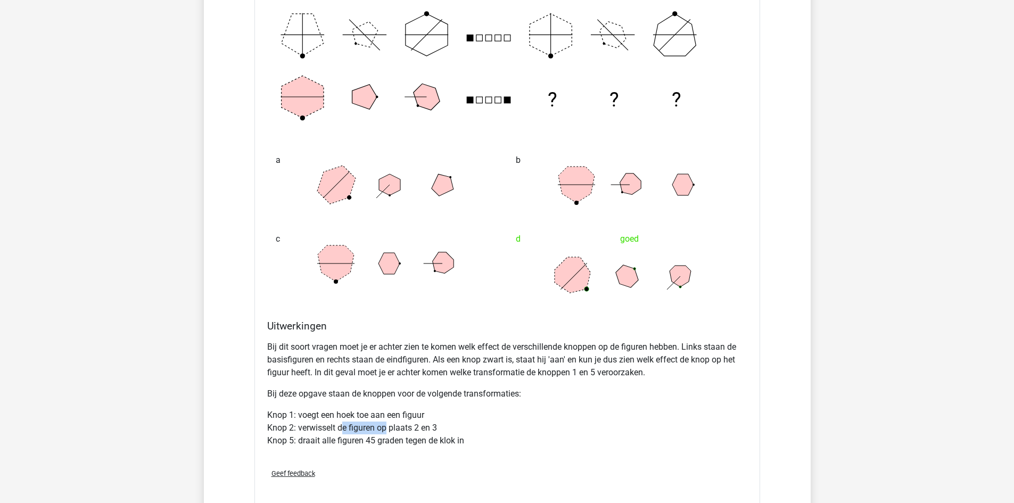
drag, startPoint x: 352, startPoint y: 423, endPoint x: 407, endPoint y: 421, distance: 54.9
click at [388, 422] on p "Knop 1: voegt een hoek toe aan een figuur Knop 2: verwisselt de figuren op plaa…" at bounding box center [507, 428] width 480 height 38
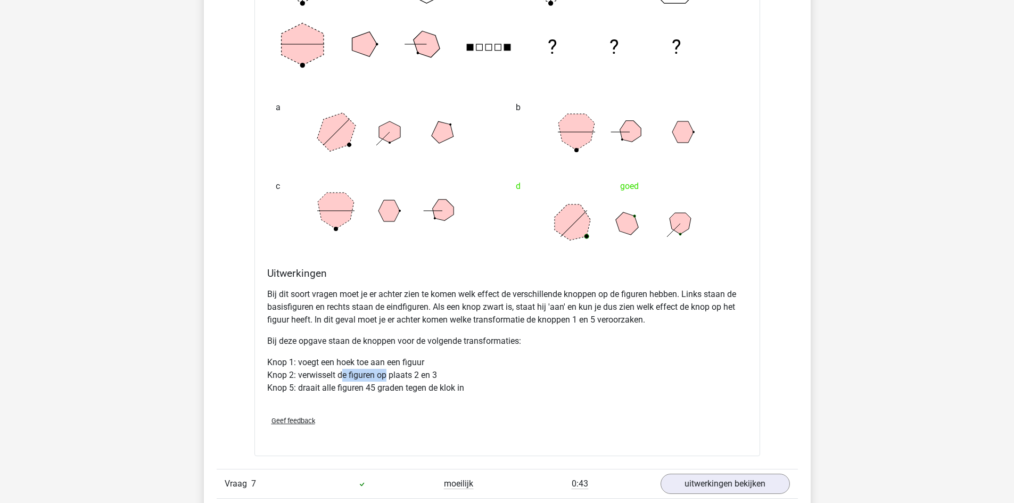
scroll to position [4631, 0]
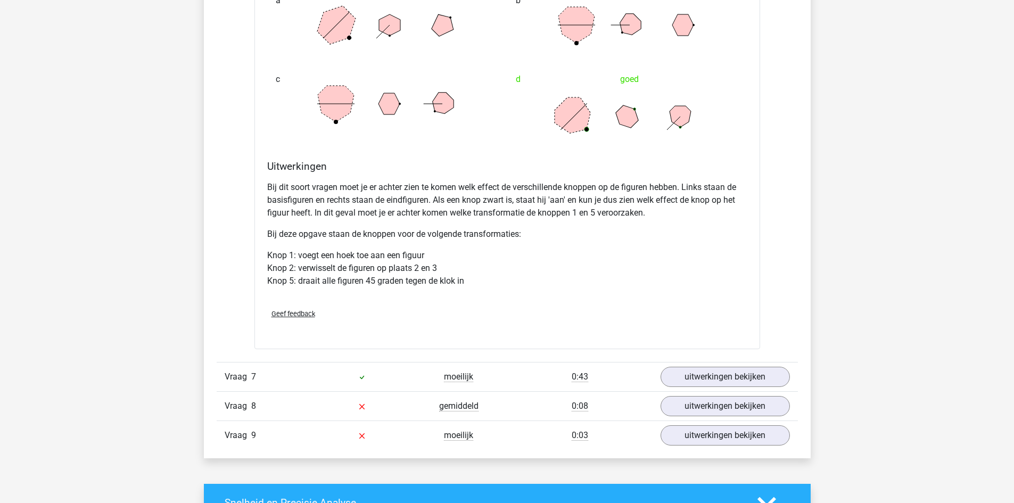
click at [340, 286] on p "Knop 1: voegt een hoek toe aan een figuur Knop 2: verwisselt de figuren op plaa…" at bounding box center [507, 268] width 480 height 38
click at [696, 410] on link "uitwerkingen bekijken" at bounding box center [724, 405] width 149 height 23
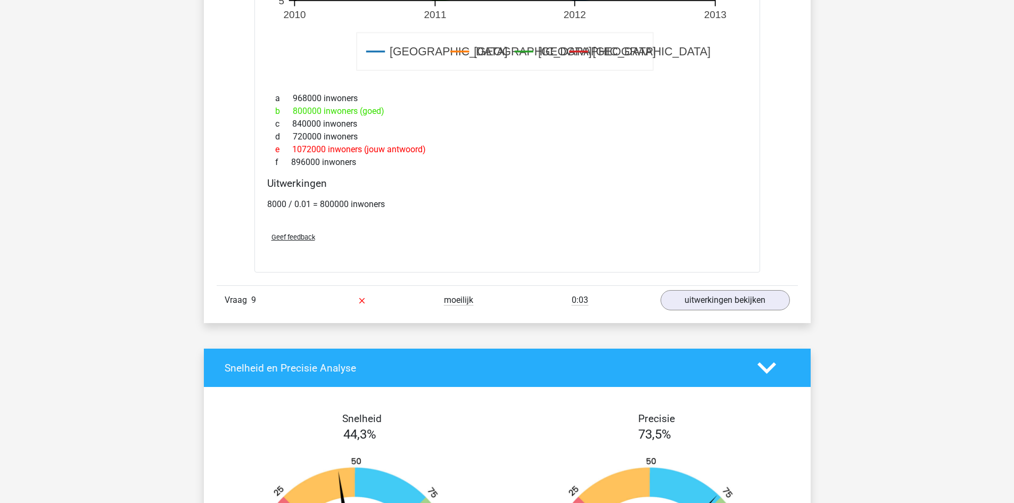
scroll to position [5483, 0]
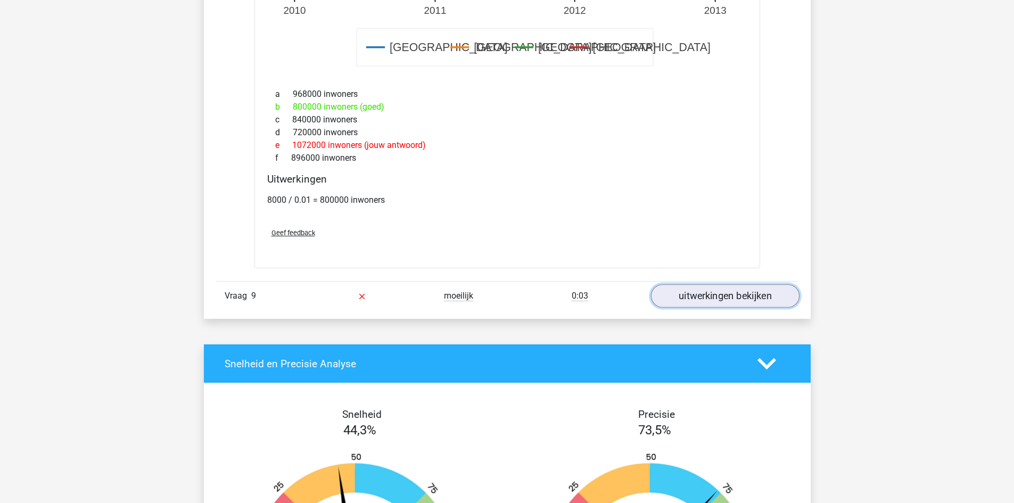
click at [708, 299] on link "uitwerkingen bekijken" at bounding box center [724, 295] width 149 height 23
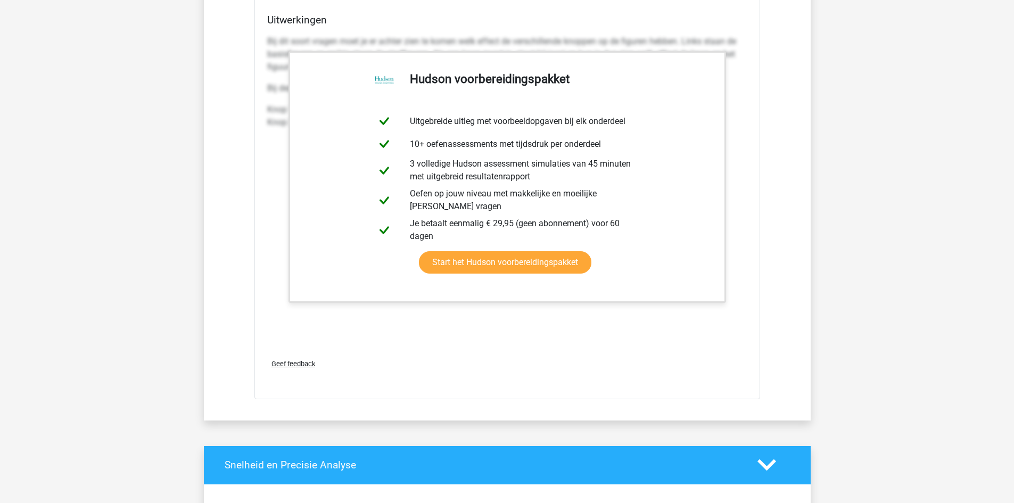
scroll to position [6281, 0]
